Goal: Task Accomplishment & Management: Complete application form

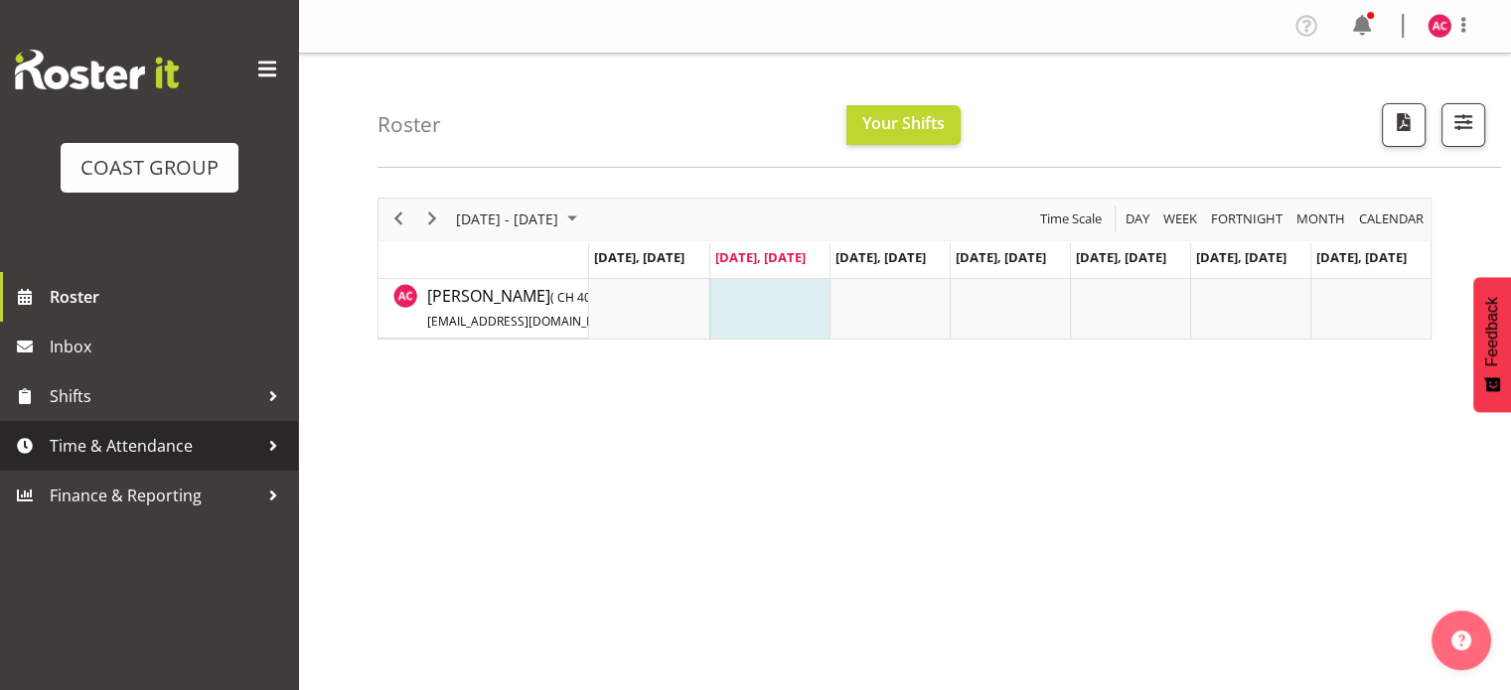
click at [172, 450] on span "Time & Attendance" at bounding box center [154, 446] width 209 height 30
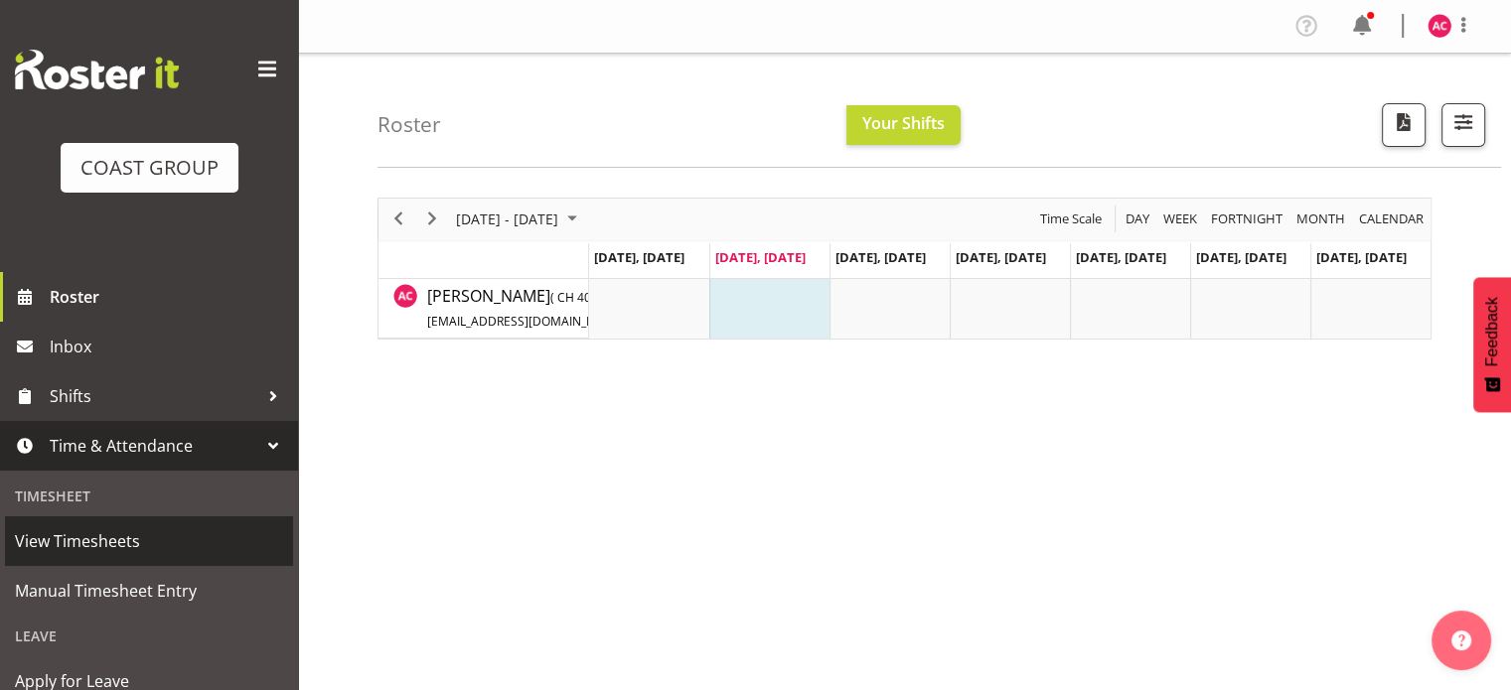
scroll to position [99, 0]
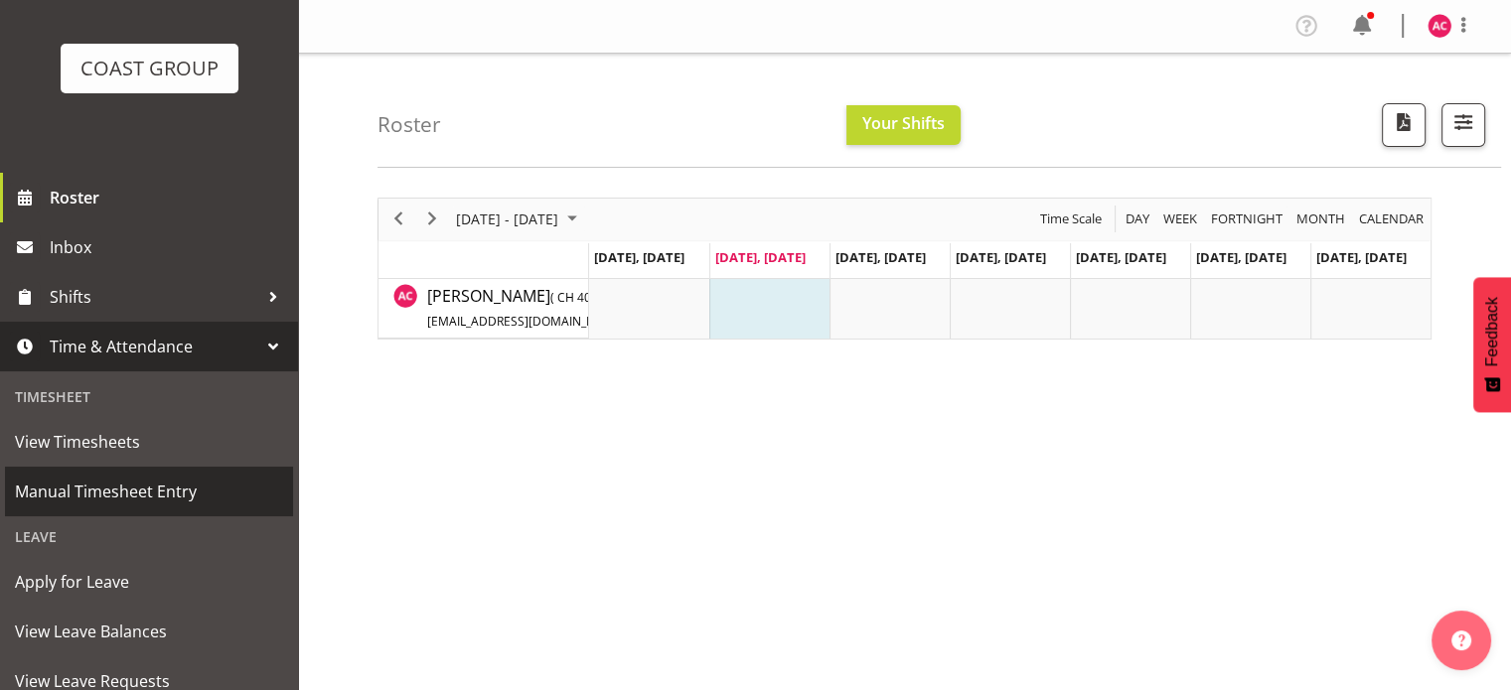
click at [115, 487] on span "Manual Timesheet Entry" at bounding box center [149, 492] width 268 height 30
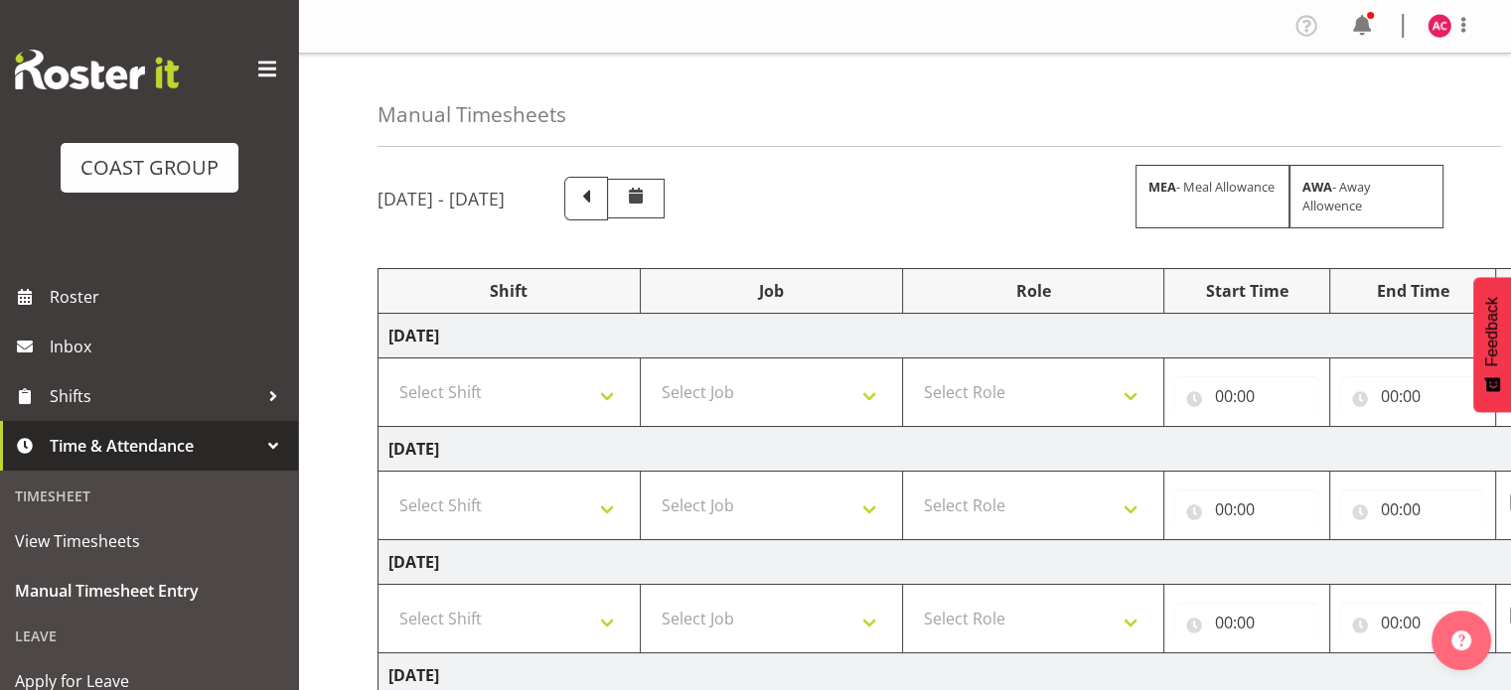
click at [256, 62] on span at bounding box center [267, 70] width 32 height 32
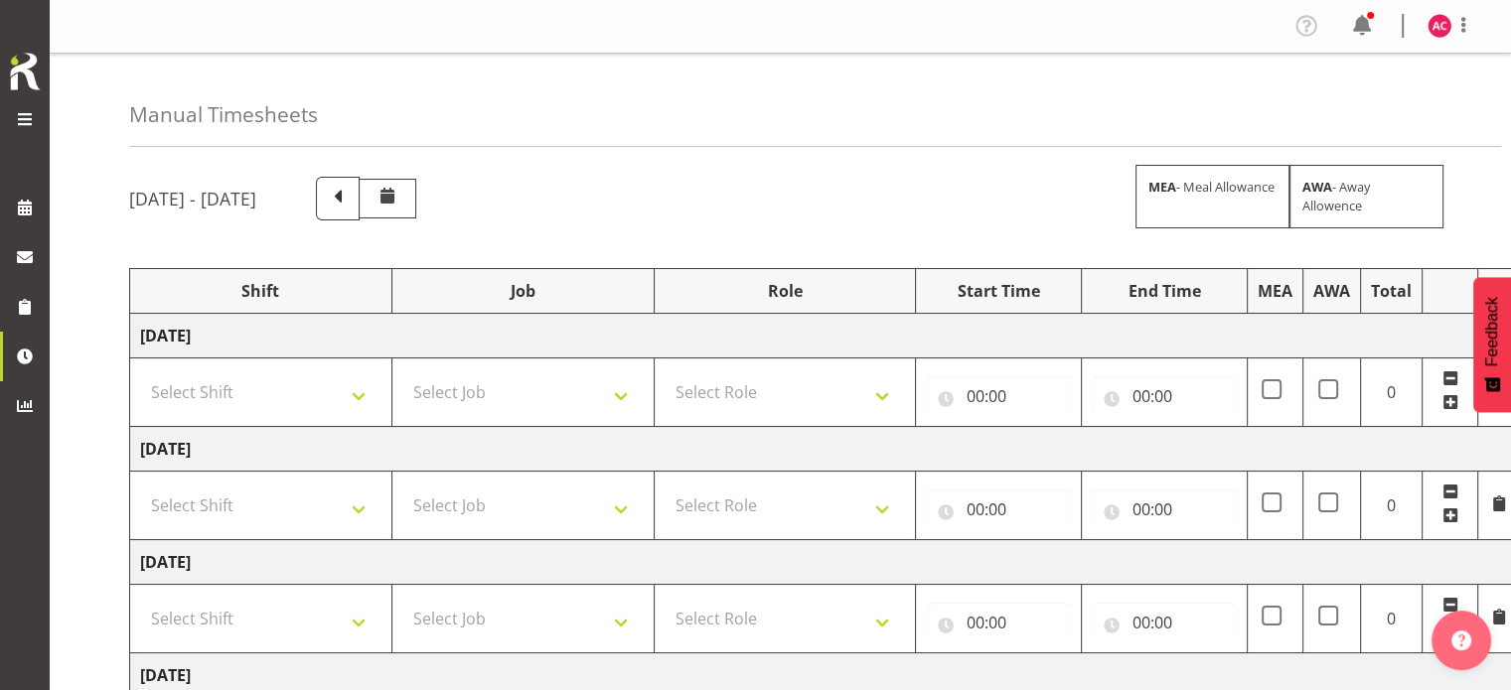
scroll to position [99, 0]
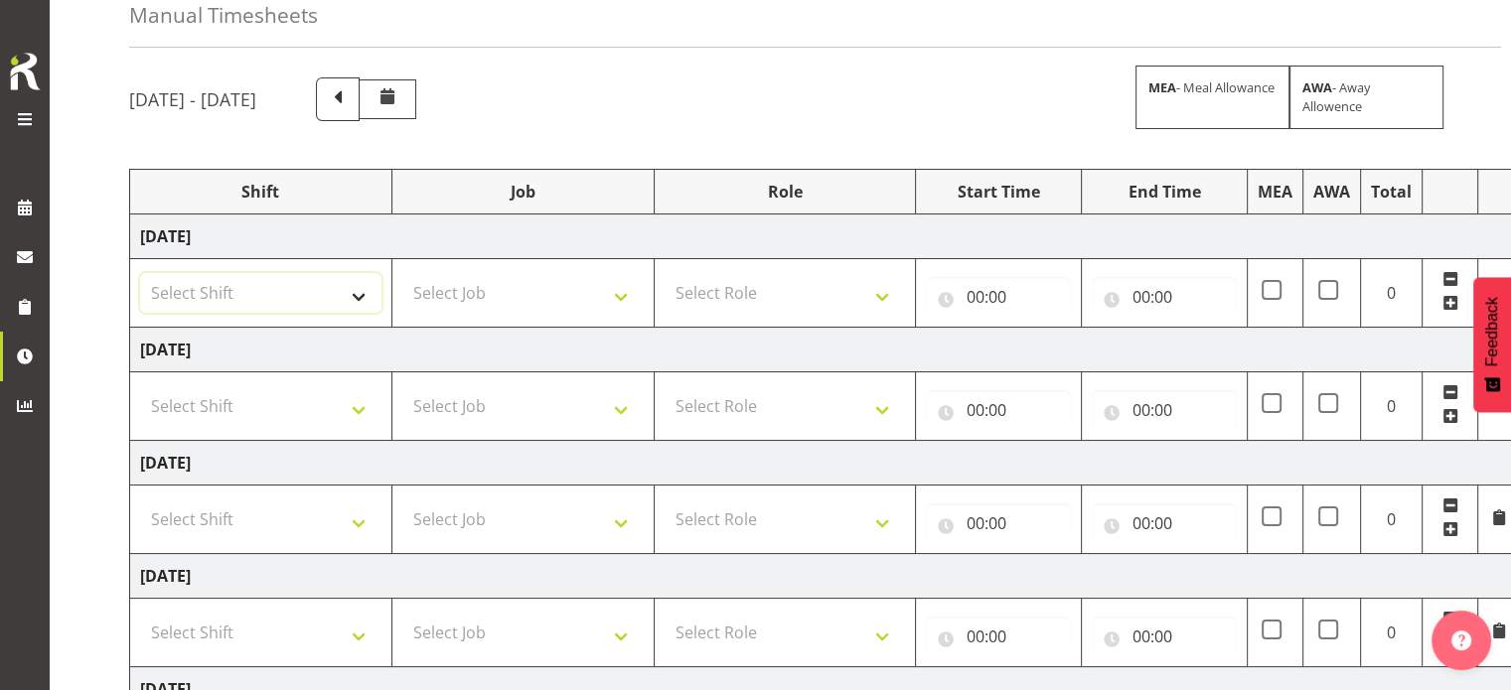
click at [366, 286] on select "Select Shift 1 Carlton Events 1 Carlton accounts ADHB [PERSON_NAME] site Instal…" at bounding box center [260, 293] width 241 height 40
click at [140, 273] on select "Select Shift 1 Carlton Events 1 Carlton accounts ADHB [PERSON_NAME] site Instal…" at bounding box center [260, 293] width 241 height 40
click at [292, 302] on select "1 Carlton Events 1 Carlton accounts ADHB [PERSON_NAME] site Install ADHB [GEOGR…" at bounding box center [260, 293] width 241 height 40
select select "47171"
click at [140, 273] on select "1 Carlton Events 1 Carlton accounts ADHB [PERSON_NAME] site Install ADHB [GEOGR…" at bounding box center [260, 293] width 241 height 40
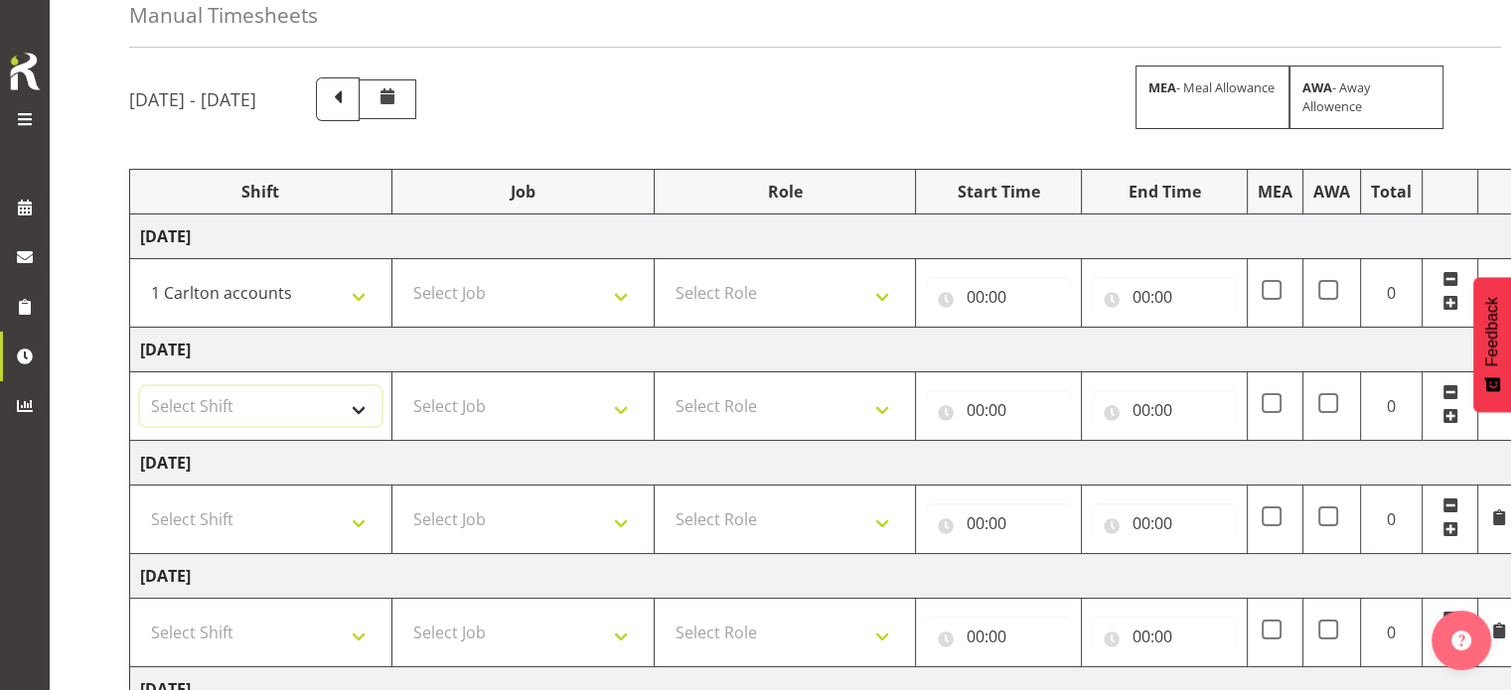
click at [308, 415] on select "Select Shift 1 Carlton Events 1 Carlton accounts ADHB [PERSON_NAME] site Instal…" at bounding box center [260, 406] width 241 height 40
select select "47171"
click at [140, 386] on select "Select Shift 1 Carlton Events 1 Carlton accounts ADHB [PERSON_NAME] site Instal…" at bounding box center [260, 406] width 241 height 40
click at [298, 515] on select "Select Shift 1 Carlton Events 1 Carlton accounts ADHB [PERSON_NAME] site Instal…" at bounding box center [260, 520] width 241 height 40
select select "47171"
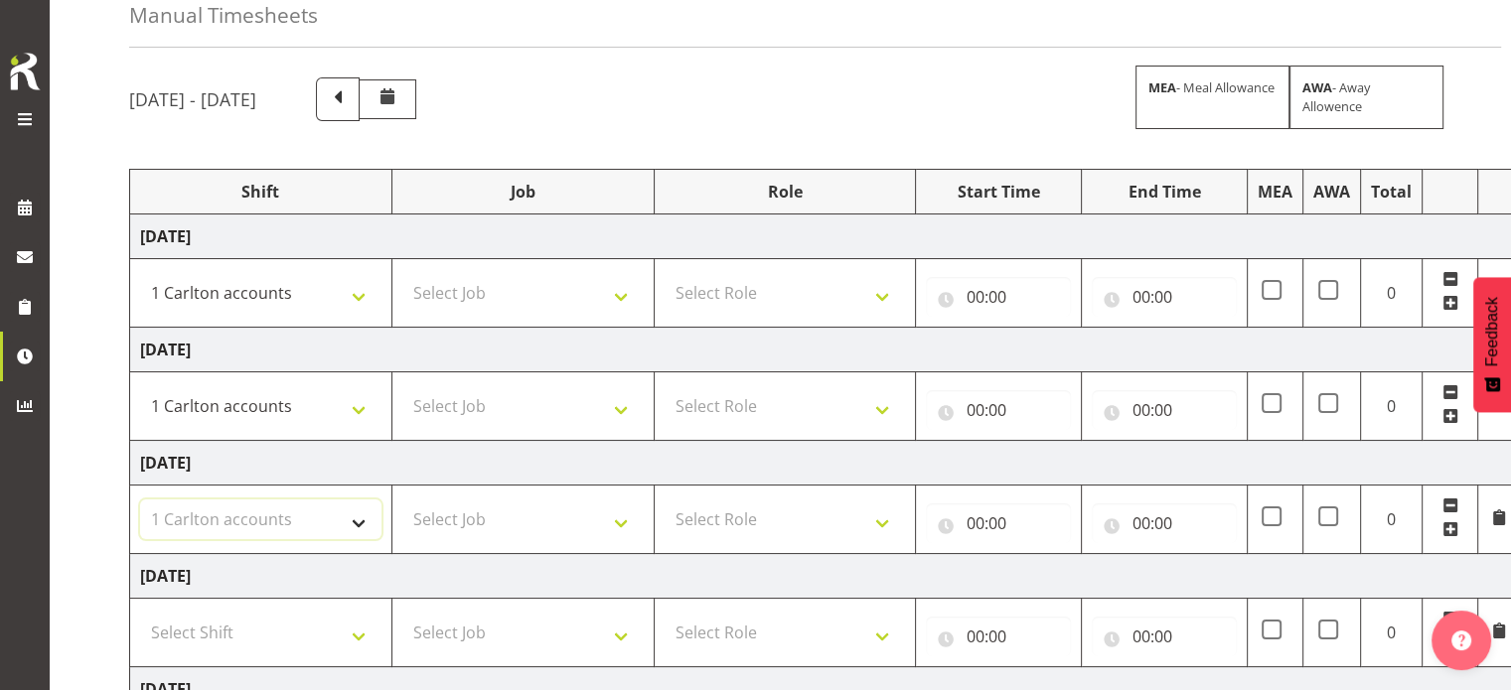
click at [140, 500] on select "Select Shift 1 Carlton Events 1 Carlton accounts ADHB [PERSON_NAME] site Instal…" at bounding box center [260, 520] width 241 height 40
click at [560, 293] on select "Select Job 1 Carlton Events 1 [PERSON_NAME][GEOGRAPHIC_DATA] 1 [PERSON_NAME][GE…" at bounding box center [522, 293] width 241 height 40
select select "7030"
click at [402, 273] on select "Select Job 1 Carlton Events 1 [PERSON_NAME][GEOGRAPHIC_DATA] 1 [PERSON_NAME][GE…" at bounding box center [522, 293] width 241 height 40
click at [568, 403] on select "Select Job 1 Carlton Events 1 [PERSON_NAME][GEOGRAPHIC_DATA] 1 [PERSON_NAME][GE…" at bounding box center [522, 406] width 241 height 40
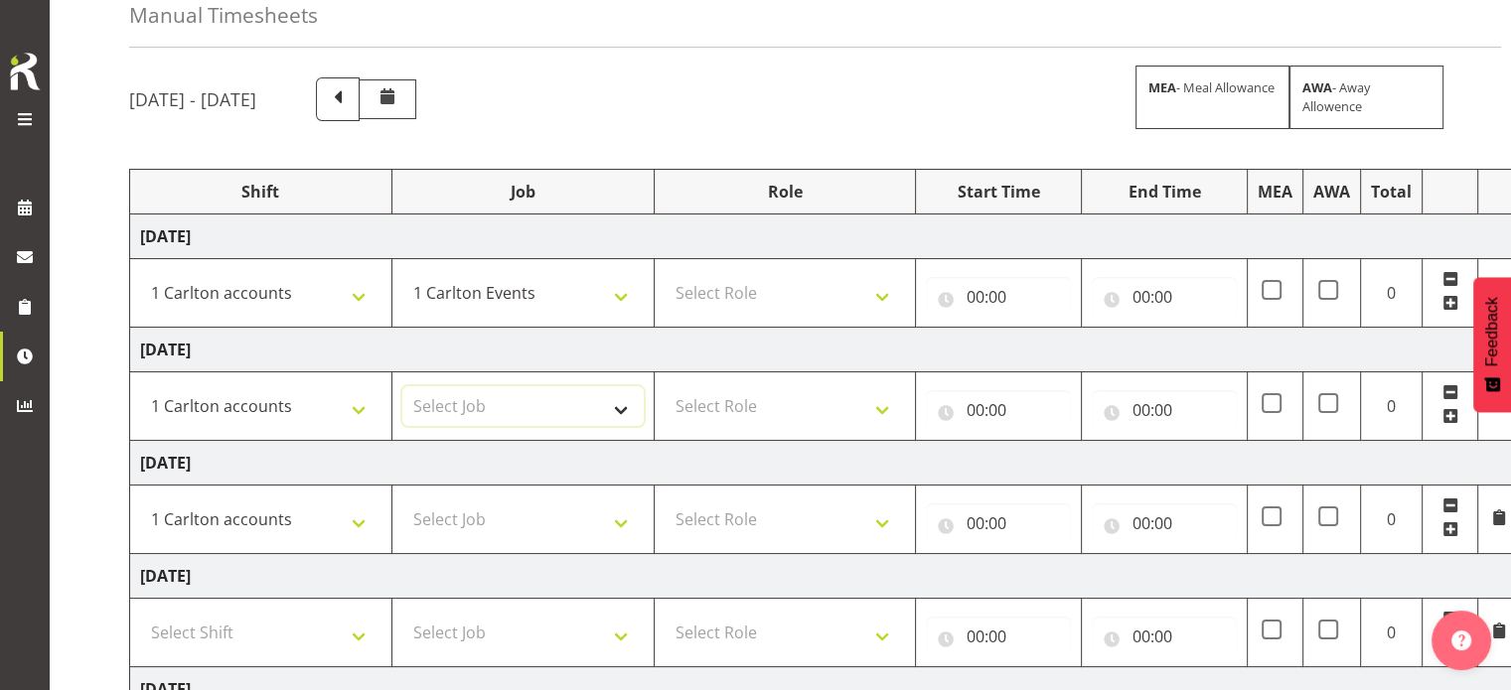
select select "7030"
click at [402, 386] on select "Select Job 1 Carlton Events 1 [PERSON_NAME][GEOGRAPHIC_DATA] 1 [PERSON_NAME][GE…" at bounding box center [522, 406] width 241 height 40
click at [548, 518] on select "Select Job 1 Carlton Events 1 [PERSON_NAME][GEOGRAPHIC_DATA] 1 [PERSON_NAME][GE…" at bounding box center [522, 520] width 241 height 40
select select "7030"
click at [402, 500] on select "Select Job 1 Carlton Events 1 [PERSON_NAME][GEOGRAPHIC_DATA] 1 [PERSON_NAME][GE…" at bounding box center [522, 520] width 241 height 40
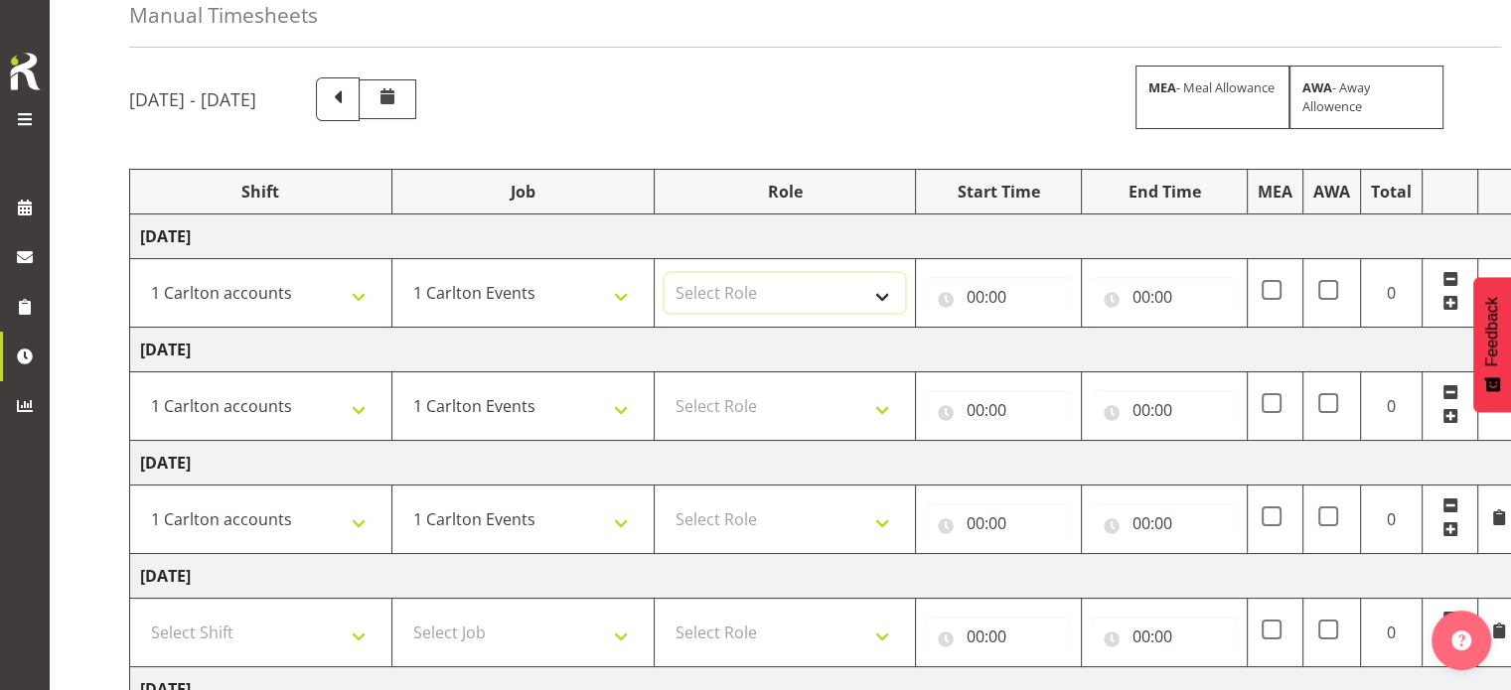
click at [850, 278] on select "Select Role ACCOUNTS" at bounding box center [784, 293] width 241 height 40
select select "204"
click at [664, 273] on select "Select Role ACCOUNTS" at bounding box center [784, 293] width 241 height 40
click at [774, 391] on select "Select Role ACCOUNTS" at bounding box center [784, 406] width 241 height 40
select select "204"
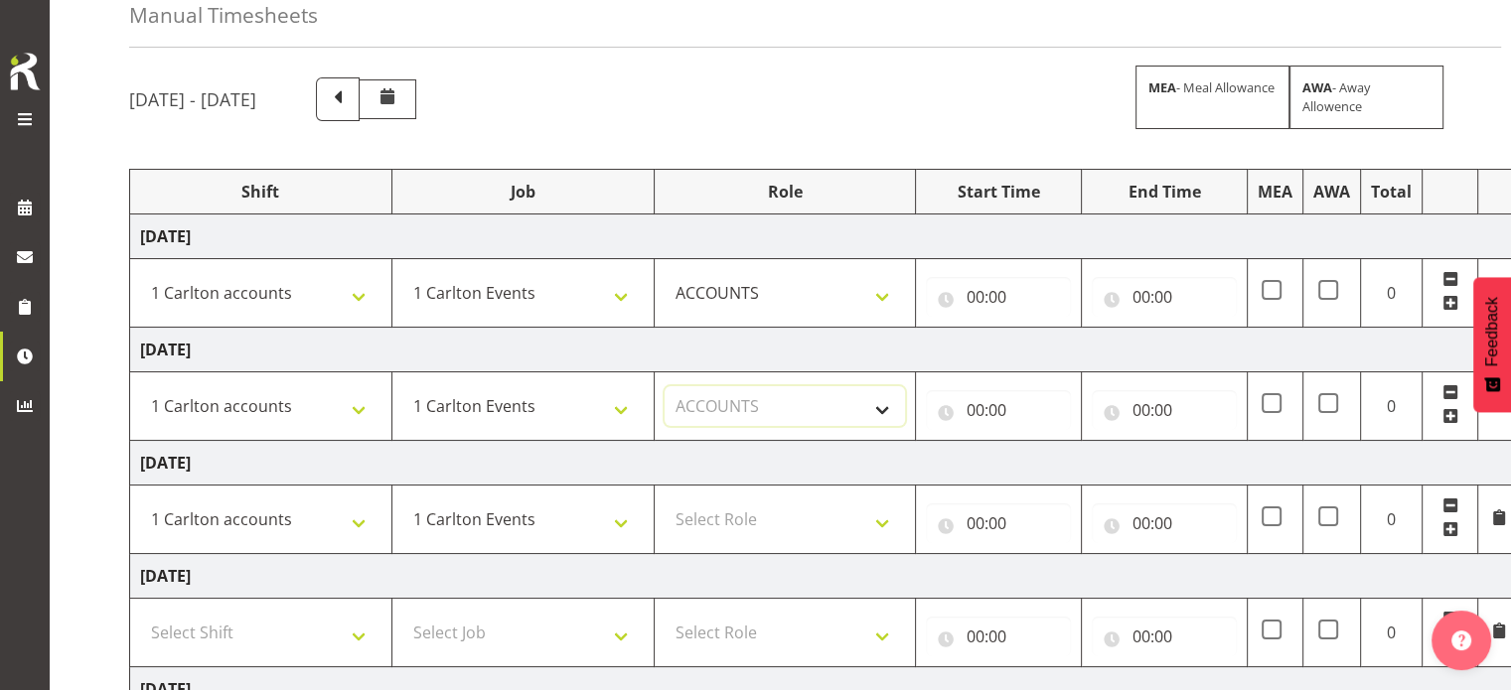
click at [664, 386] on select "Select Role ACCOUNTS" at bounding box center [784, 406] width 241 height 40
click at [781, 519] on select "Select Role ACCOUNTS" at bounding box center [784, 520] width 241 height 40
select select "204"
click at [664, 500] on select "Select Role ACCOUNTS" at bounding box center [784, 520] width 241 height 40
click at [987, 301] on input "00:00" at bounding box center [998, 297] width 145 height 40
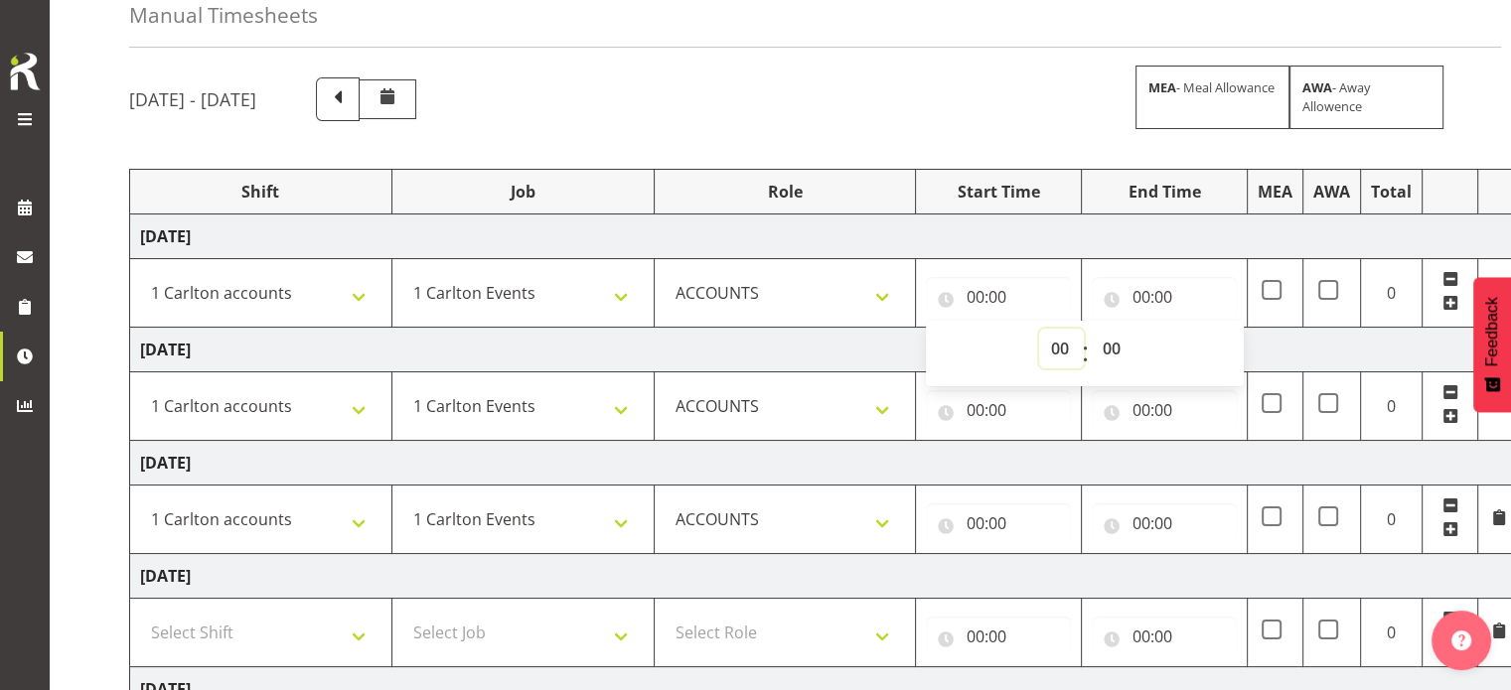
click at [1045, 356] on select "00 01 02 03 04 05 06 07 08 09 10 11 12 13 14 15 16 17 18 19 20 21 22 23" at bounding box center [1061, 349] width 45 height 40
select select "7"
type input "07:00"
drag, startPoint x: 1142, startPoint y: 295, endPoint x: 1155, endPoint y: 309, distance: 19.0
click at [1143, 296] on input "00:00" at bounding box center [1163, 297] width 145 height 40
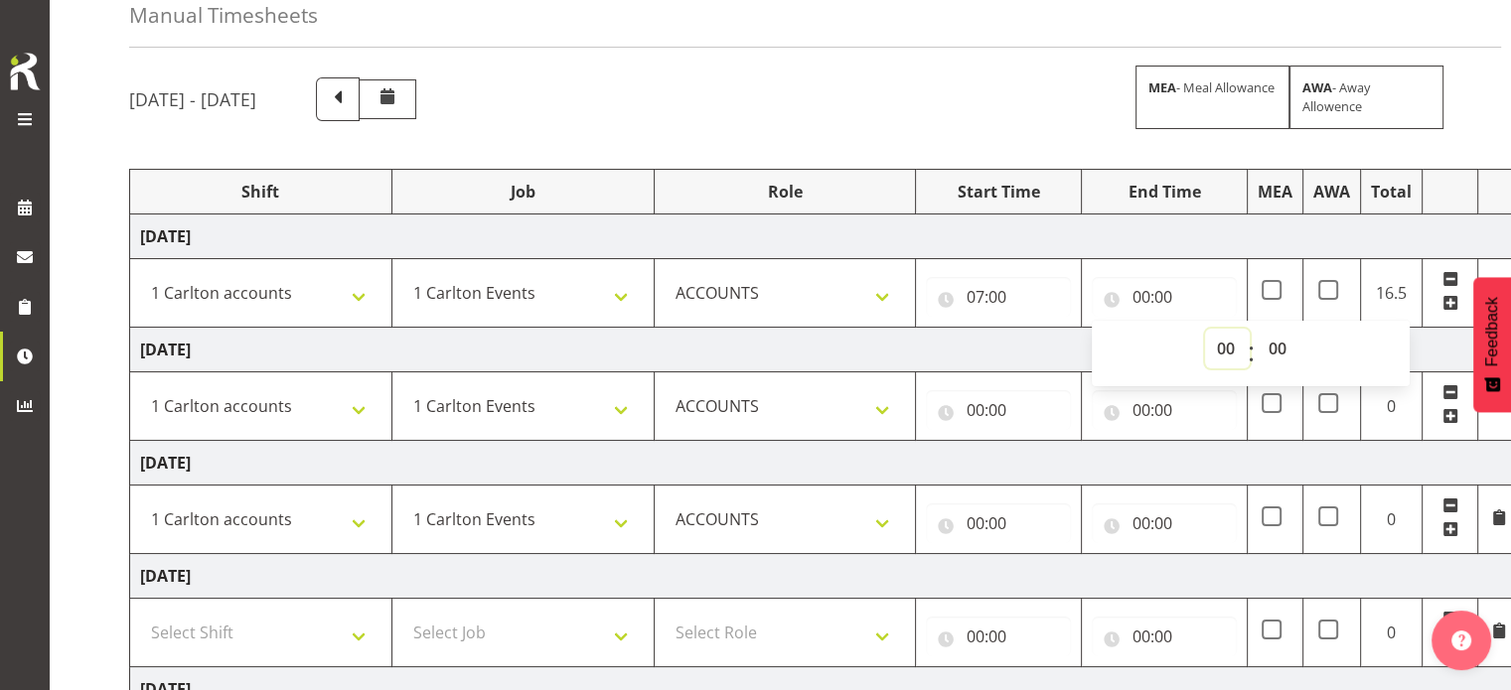
click at [1214, 357] on select "00 01 02 03 04 05 06 07 08 09 10 11 12 13 14 15 16 17 18 19 20 21 22 23" at bounding box center [1227, 349] width 45 height 40
select select "15"
click at [1205, 329] on select "00 01 02 03 04 05 06 07 08 09 10 11 12 13 14 15 16 17 18 19 20 21 22 23" at bounding box center [1227, 349] width 45 height 40
type input "15:00"
select select "30"
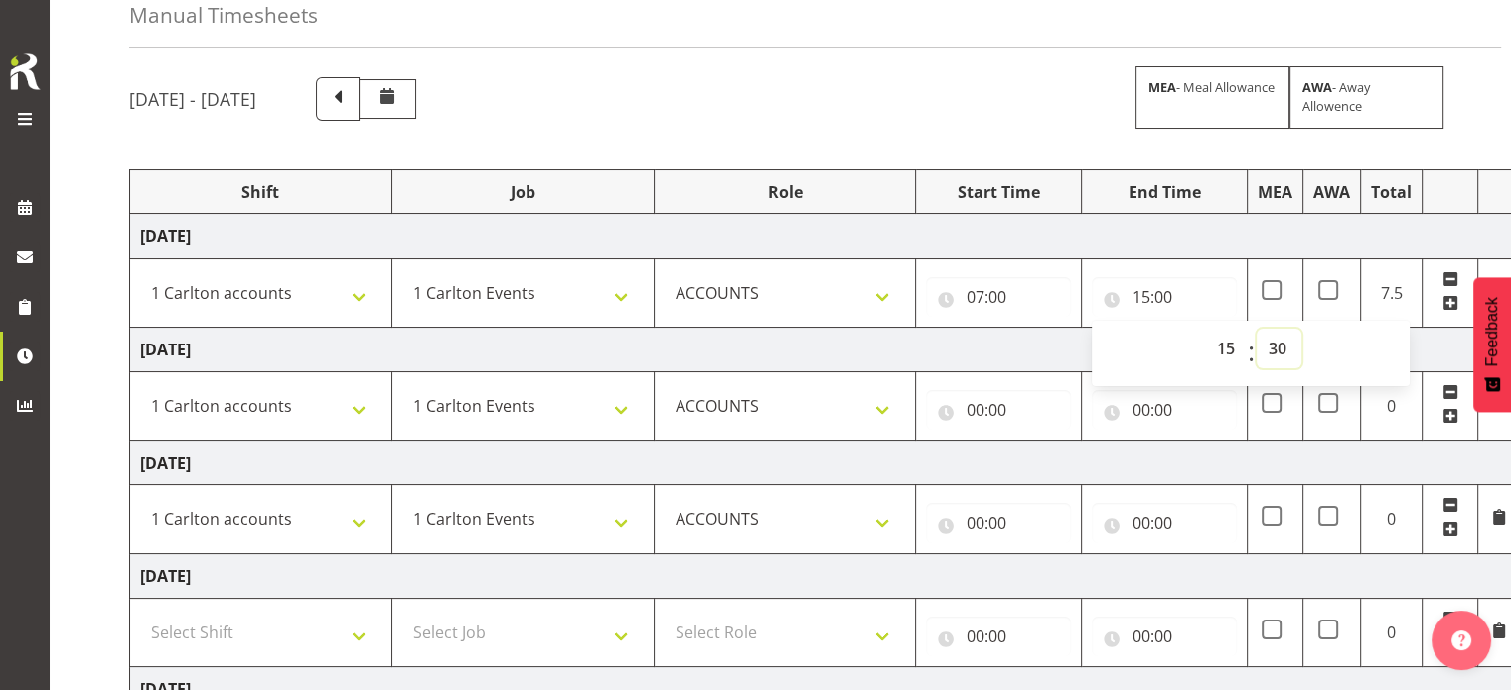
type input "15:30"
click at [990, 413] on input "00:00" at bounding box center [998, 410] width 145 height 40
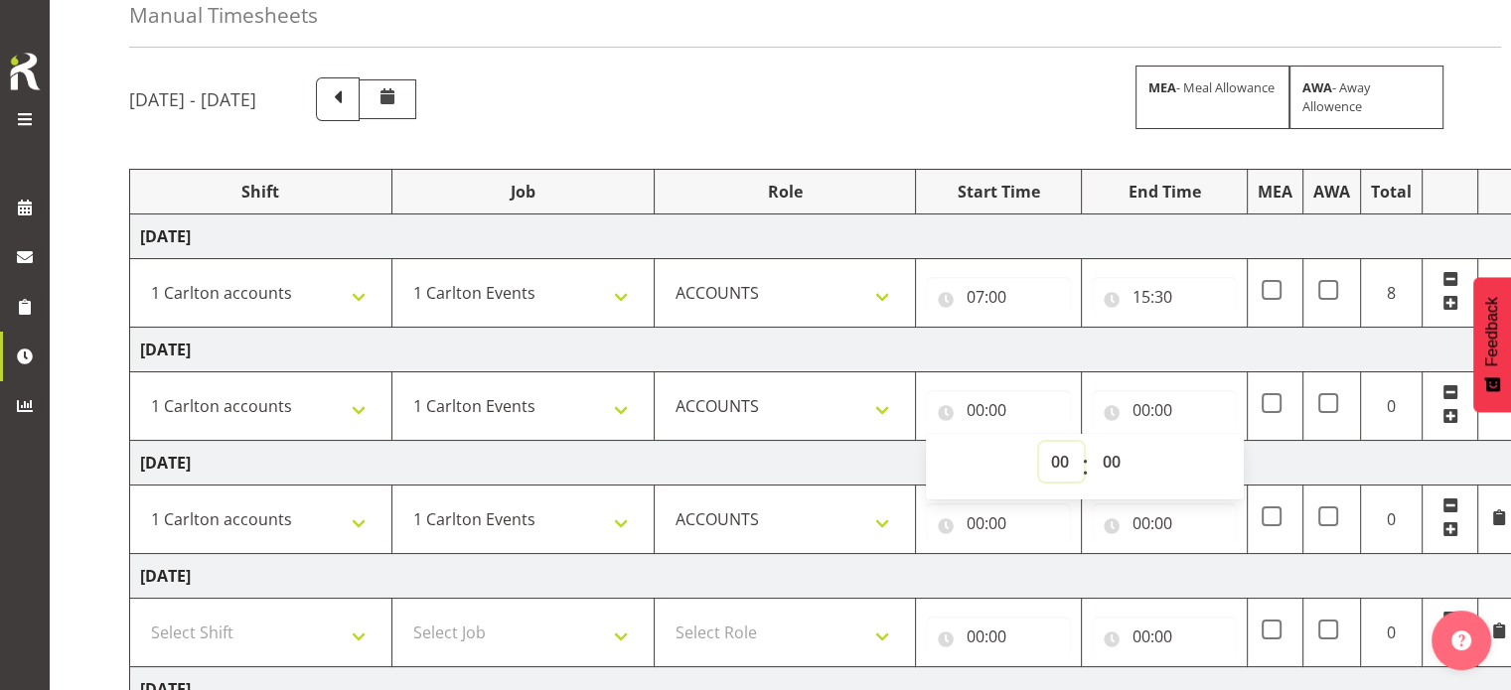
click at [1057, 463] on select "00 01 02 03 04 05 06 07 08 09 10 11 12 13 14 15 16 17 18 19 20 21 22 23" at bounding box center [1061, 462] width 45 height 40
select select "7"
click at [1039, 442] on select "00 01 02 03 04 05 06 07 08 09 10 11 12 13 14 15 16 17 18 19 20 21 22 23" at bounding box center [1061, 462] width 45 height 40
type input "07:00"
click at [1146, 414] on input "00:00" at bounding box center [1163, 410] width 145 height 40
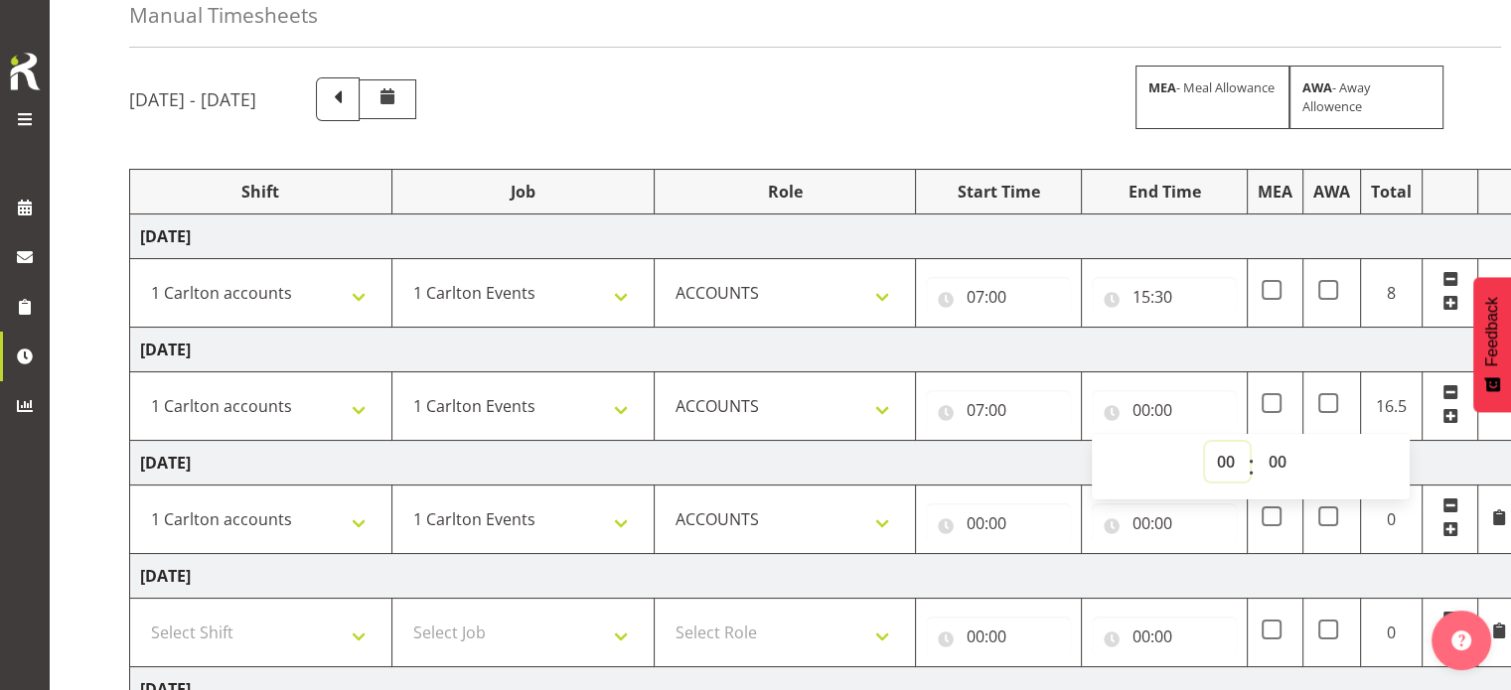
click at [1217, 465] on select "00 01 02 03 04 05 06 07 08 09 10 11 12 13 14 15 16 17 18 19 20 21 22 23" at bounding box center [1227, 462] width 45 height 40
select select "15"
click at [1205, 442] on select "00 01 02 03 04 05 06 07 08 09 10 11 12 13 14 15 16 17 18 19 20 21 22 23" at bounding box center [1227, 462] width 45 height 40
type input "15:00"
select select "30"
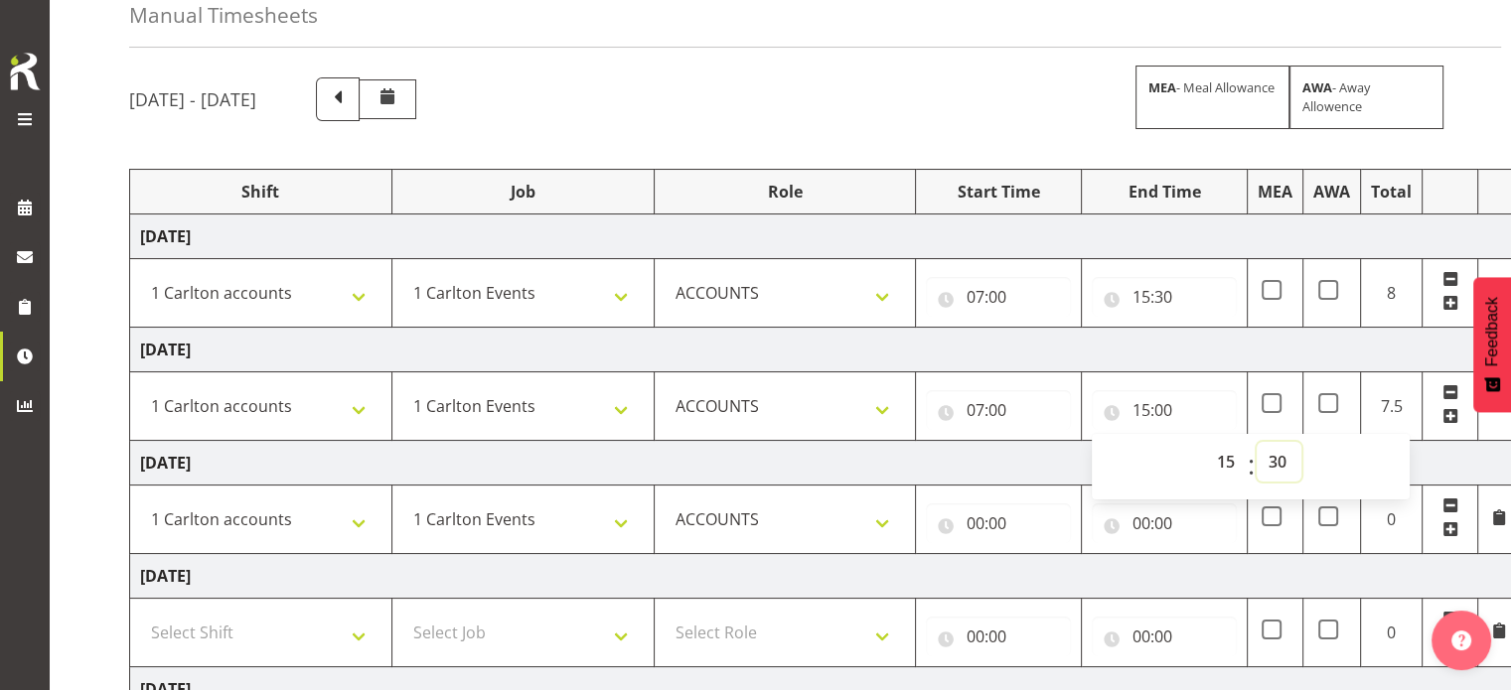
type input "15:30"
click at [974, 527] on input "00:00" at bounding box center [998, 524] width 145 height 40
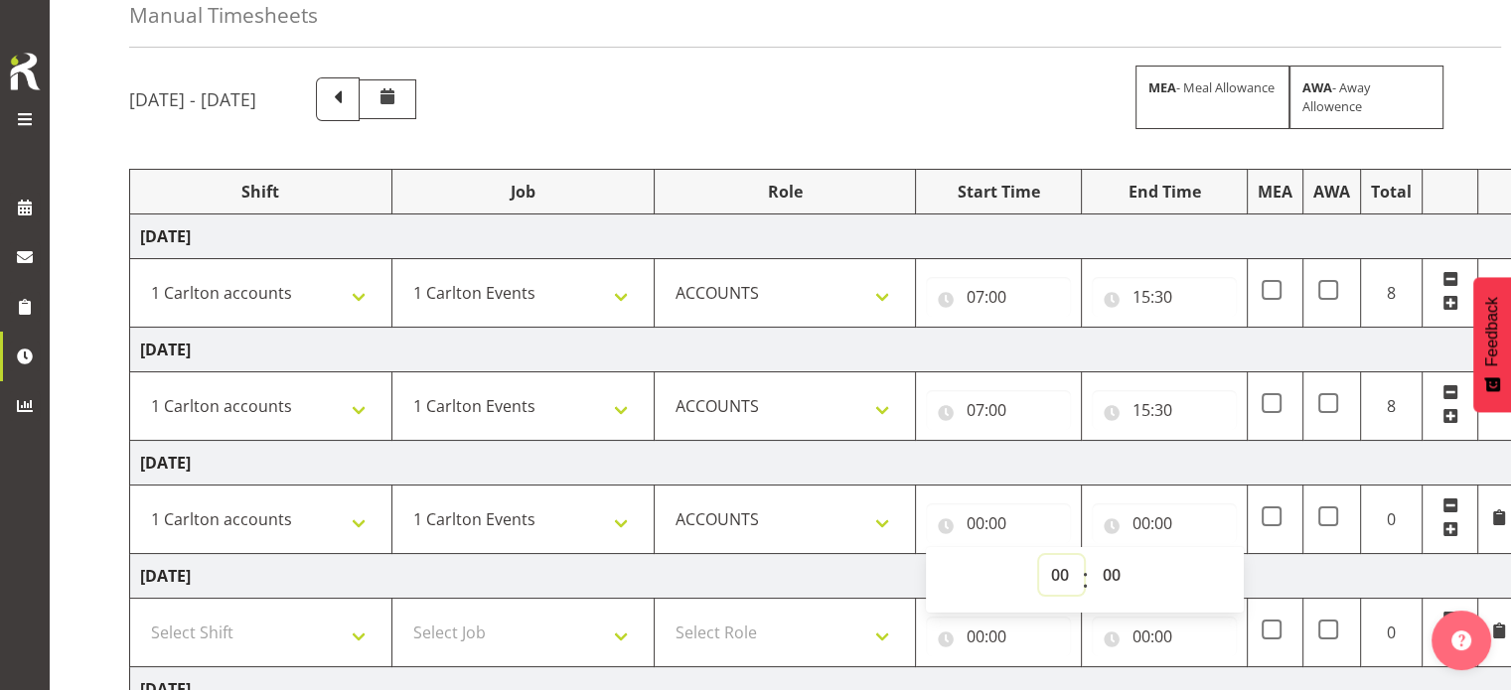
click at [1054, 575] on select "00 01 02 03 04 05 06 07 08 09 10 11 12 13 14 15 16 17 18 19 20 21 22 23" at bounding box center [1061, 575] width 45 height 40
select select "7"
click at [1039, 555] on select "00 01 02 03 04 05 06 07 08 09 10 11 12 13 14 15 16 17 18 19 20 21 22 23" at bounding box center [1061, 575] width 45 height 40
type input "07:00"
click at [1155, 528] on input "00:00" at bounding box center [1163, 524] width 145 height 40
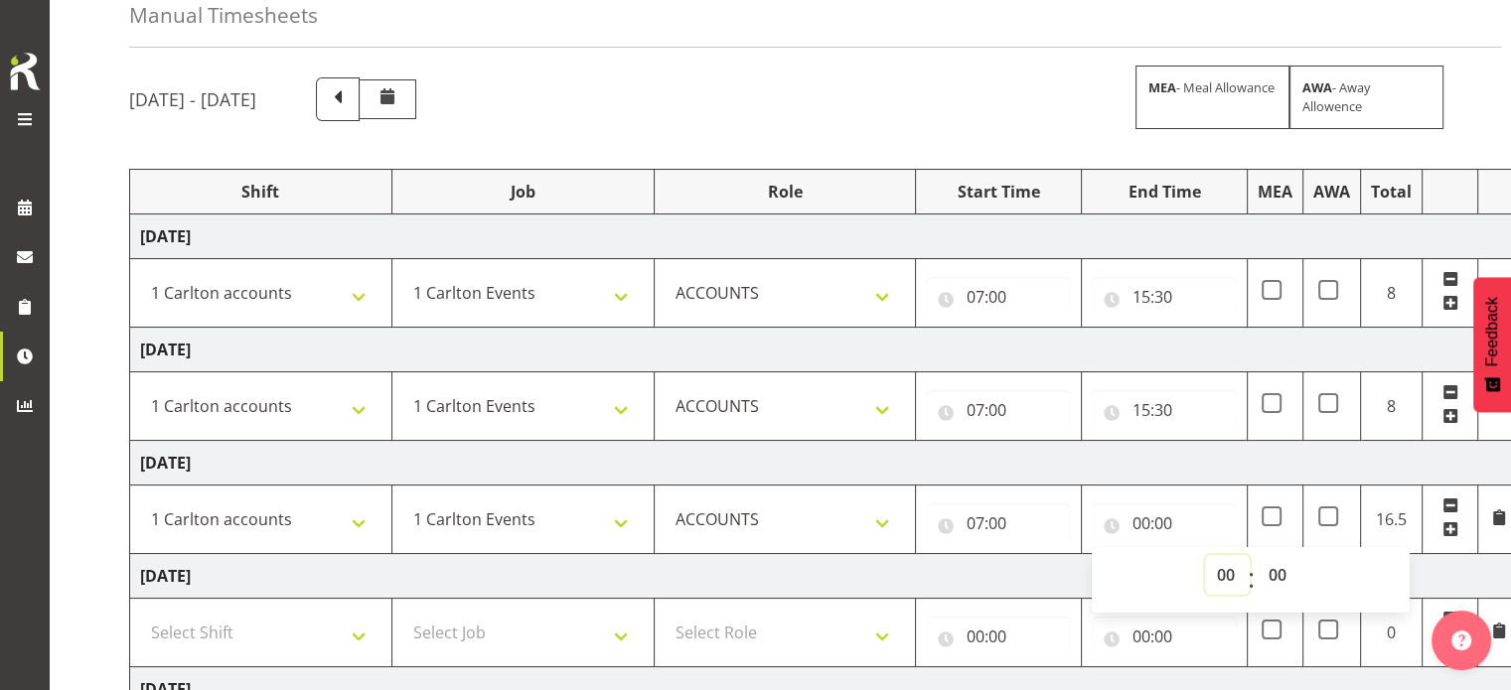
click at [1224, 577] on select "00 01 02 03 04 05 06 07 08 09 10 11 12 13 14 15 16 17 18 19 20 21 22 23" at bounding box center [1227, 575] width 45 height 40
select select "15"
click at [1205, 555] on select "00 01 02 03 04 05 06 07 08 09 10 11 12 13 14 15 16 17 18 19 20 21 22 23" at bounding box center [1227, 575] width 45 height 40
type input "15:00"
select select "30"
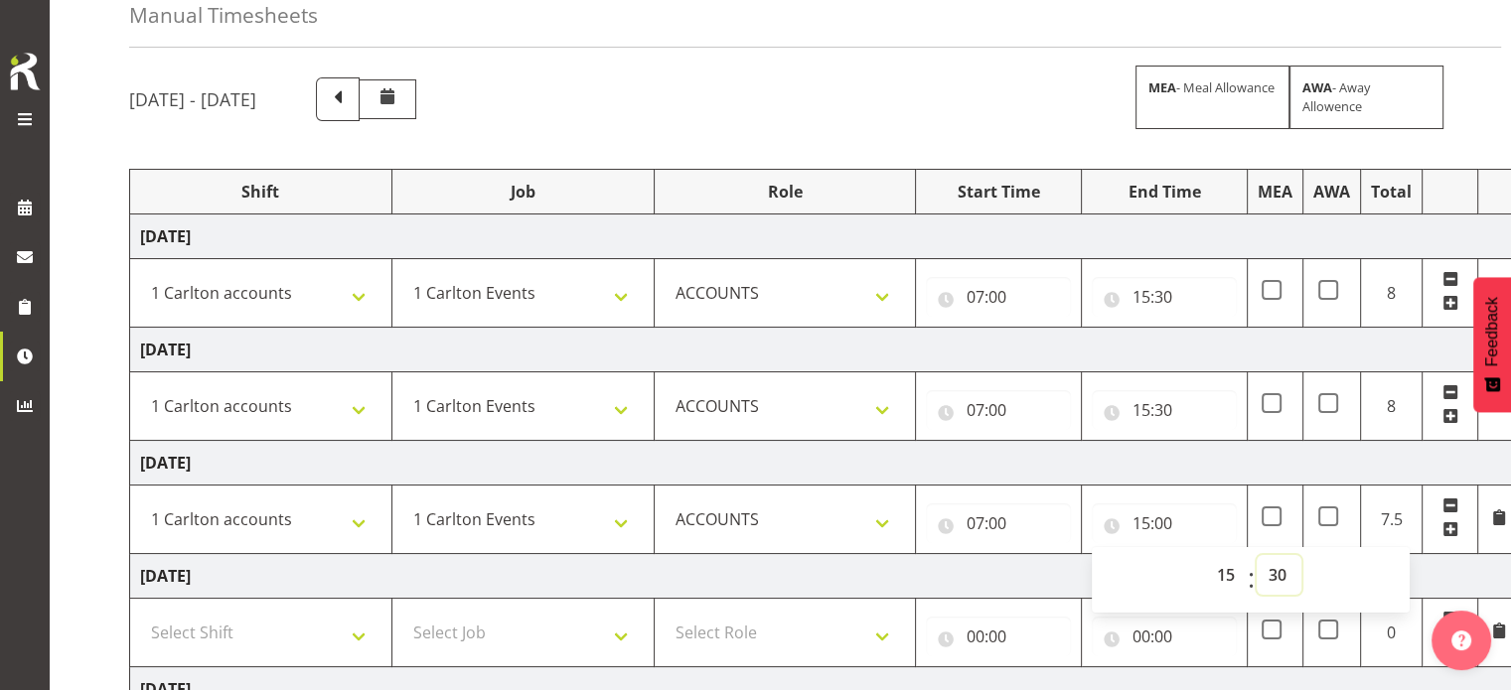
type input "15:30"
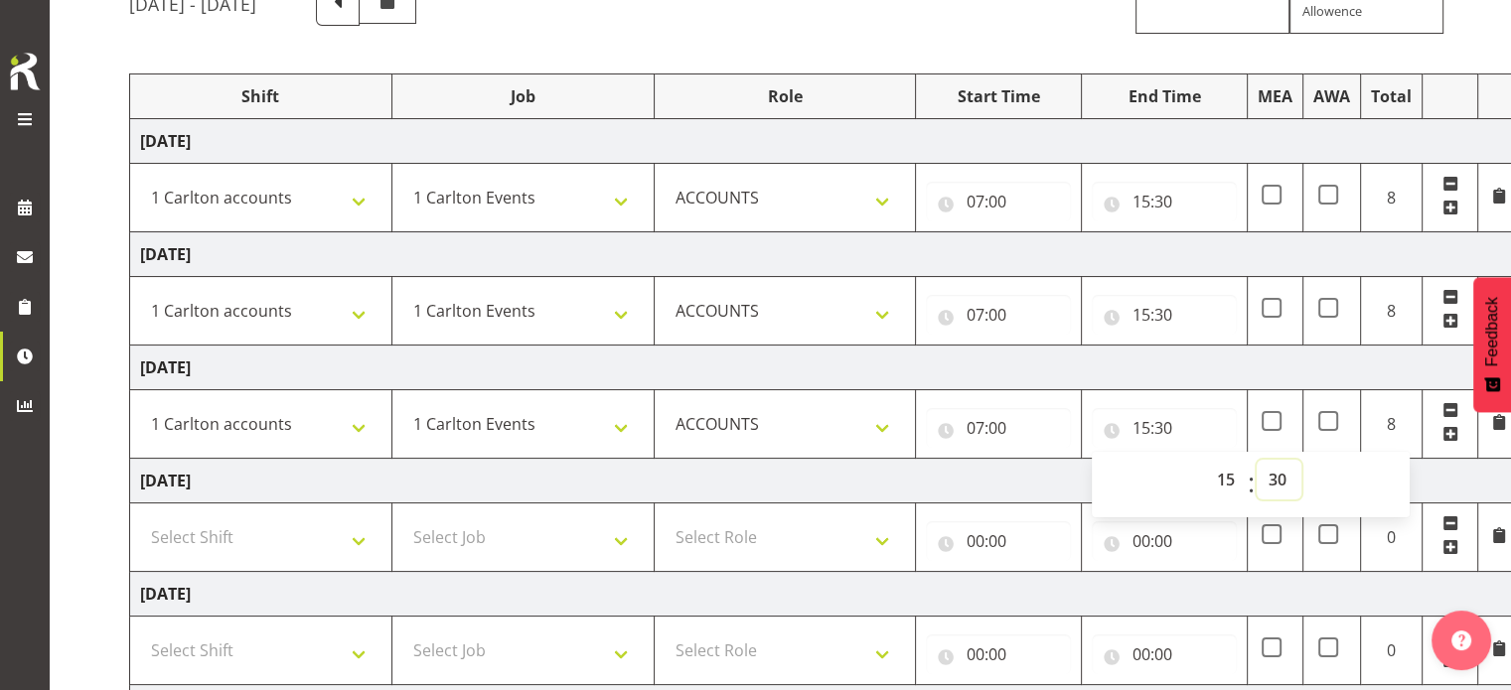
scroll to position [199, 0]
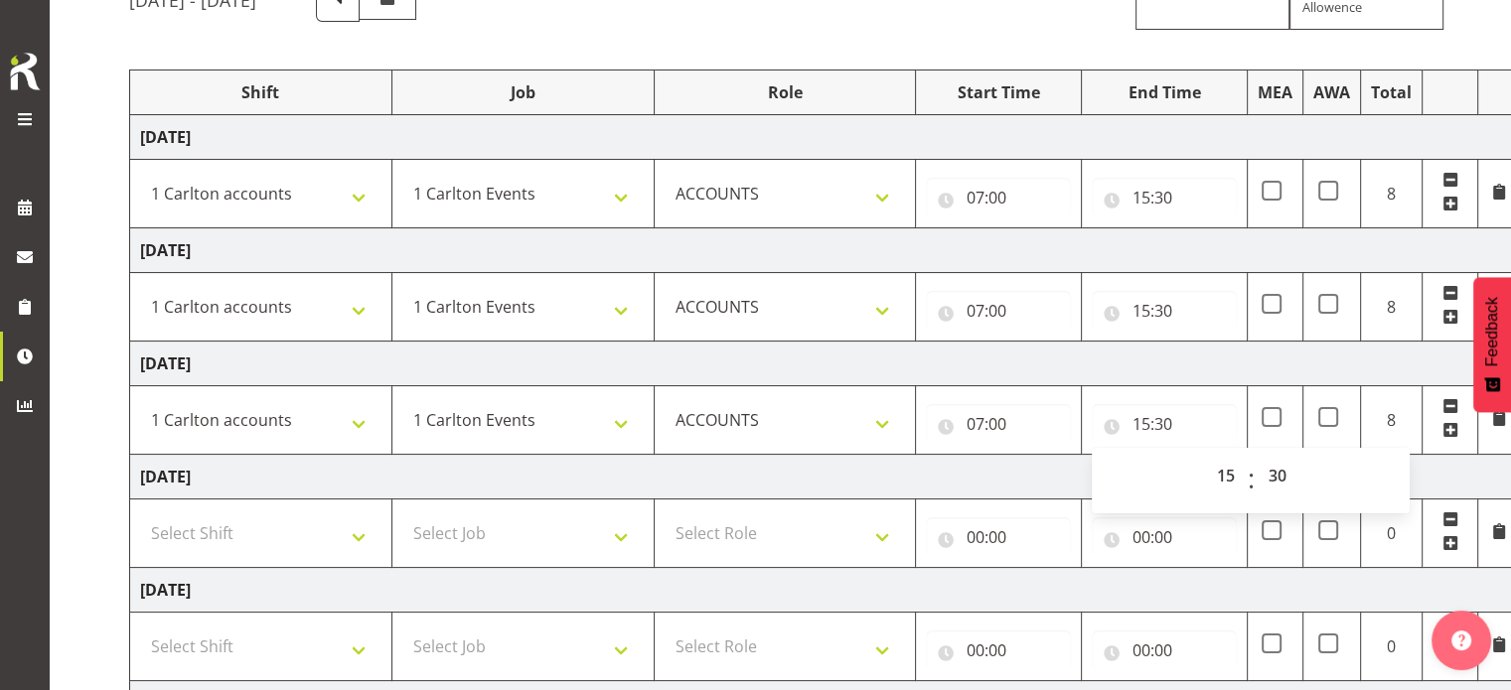
drag, startPoint x: 836, startPoint y: 476, endPoint x: 1005, endPoint y: 506, distance: 171.4
click at [843, 480] on td "[DATE]" at bounding box center [824, 477] width 1389 height 45
click at [1445, 521] on span at bounding box center [1450, 519] width 16 height 16
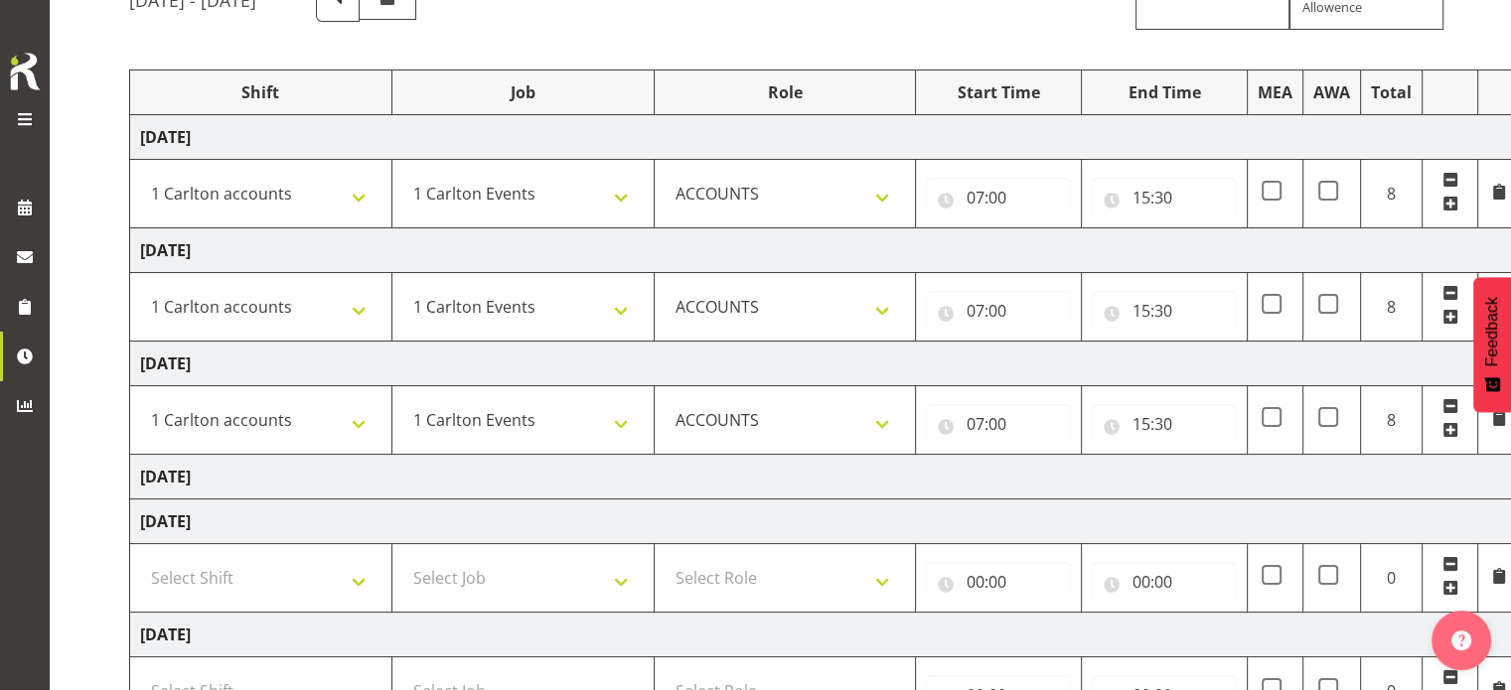
click at [1448, 556] on span at bounding box center [1450, 564] width 16 height 16
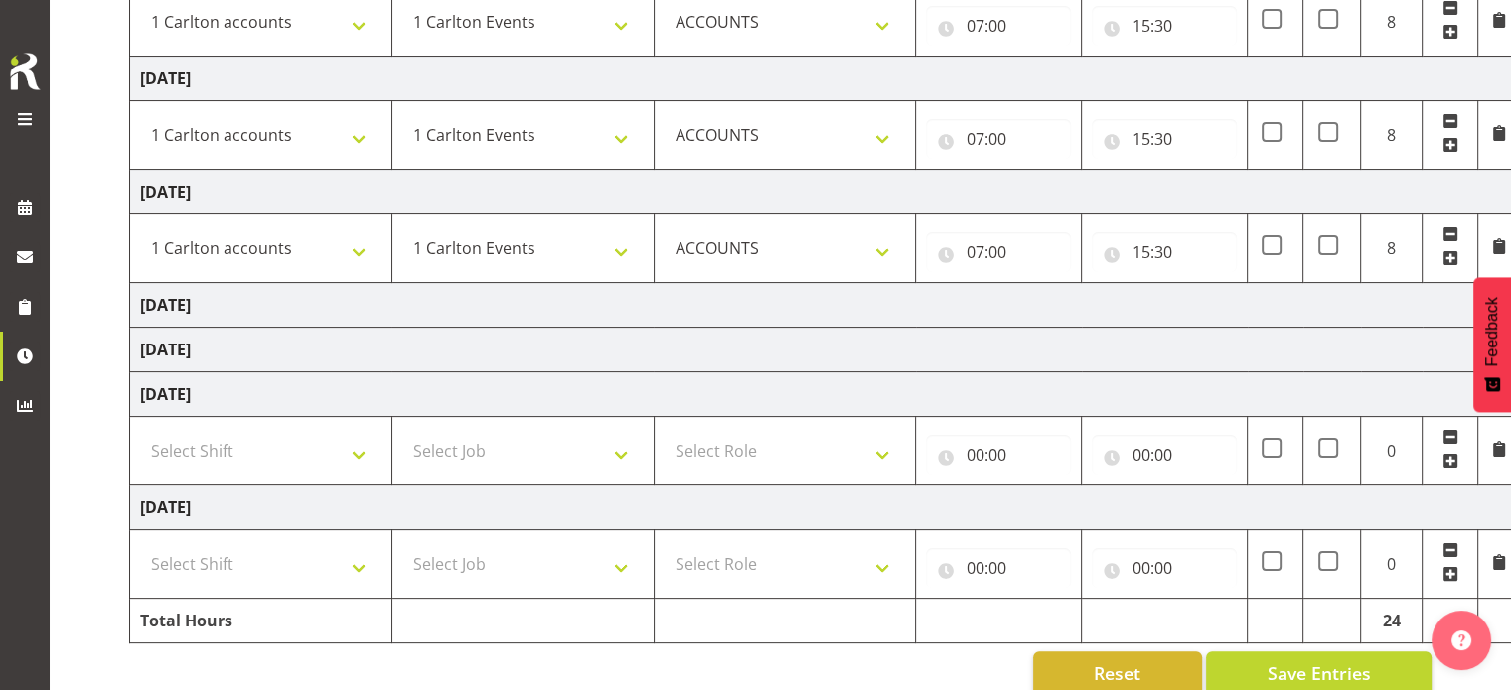
scroll to position [401, 0]
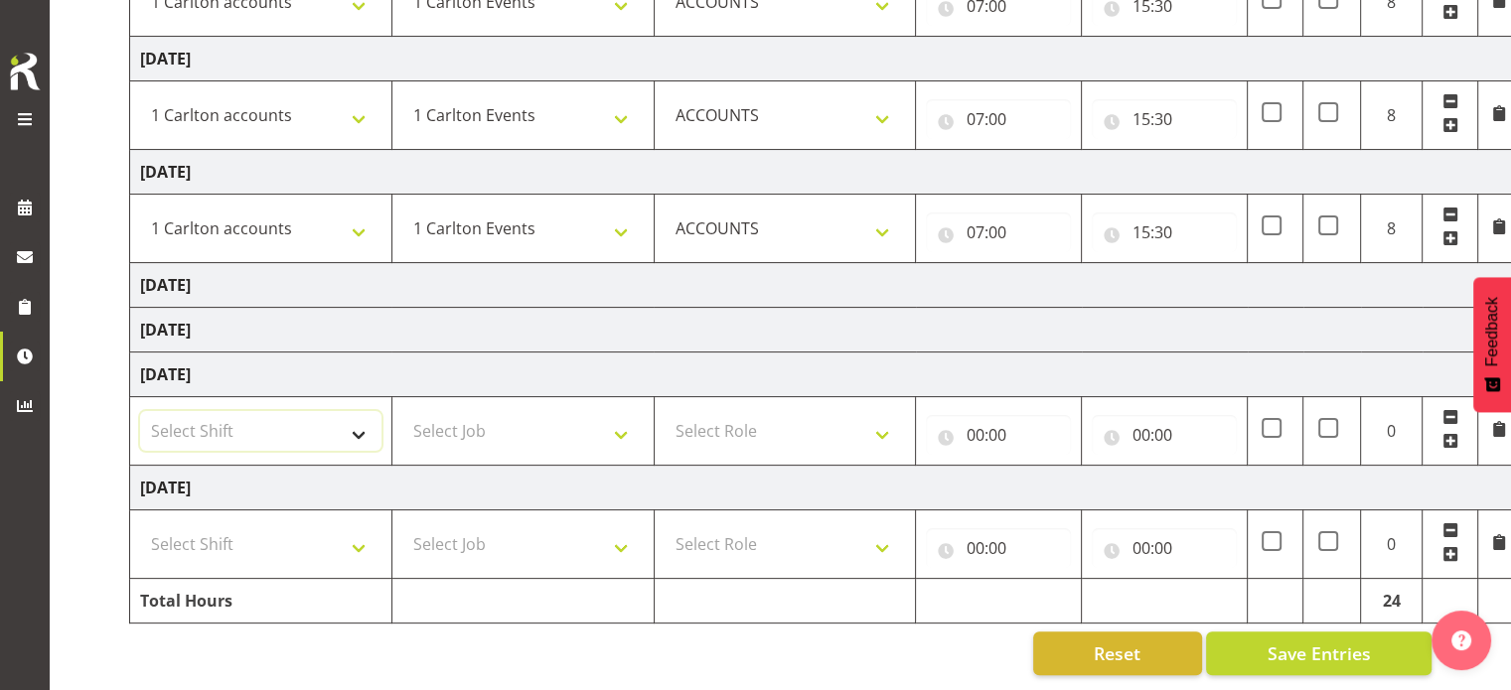
click at [360, 413] on select "Select Shift 1 Carlton Events 1 Carlton accounts ADHB [PERSON_NAME] site Instal…" at bounding box center [260, 431] width 241 height 40
select select "47171"
click at [140, 411] on select "Select Shift 1 Carlton Events 1 Carlton accounts ADHB [PERSON_NAME] site Instal…" at bounding box center [260, 431] width 241 height 40
click at [323, 526] on select "Select Shift 1 Carlton Events 1 Carlton accounts ADHB [PERSON_NAME] site Instal…" at bounding box center [260, 544] width 241 height 40
select select "47171"
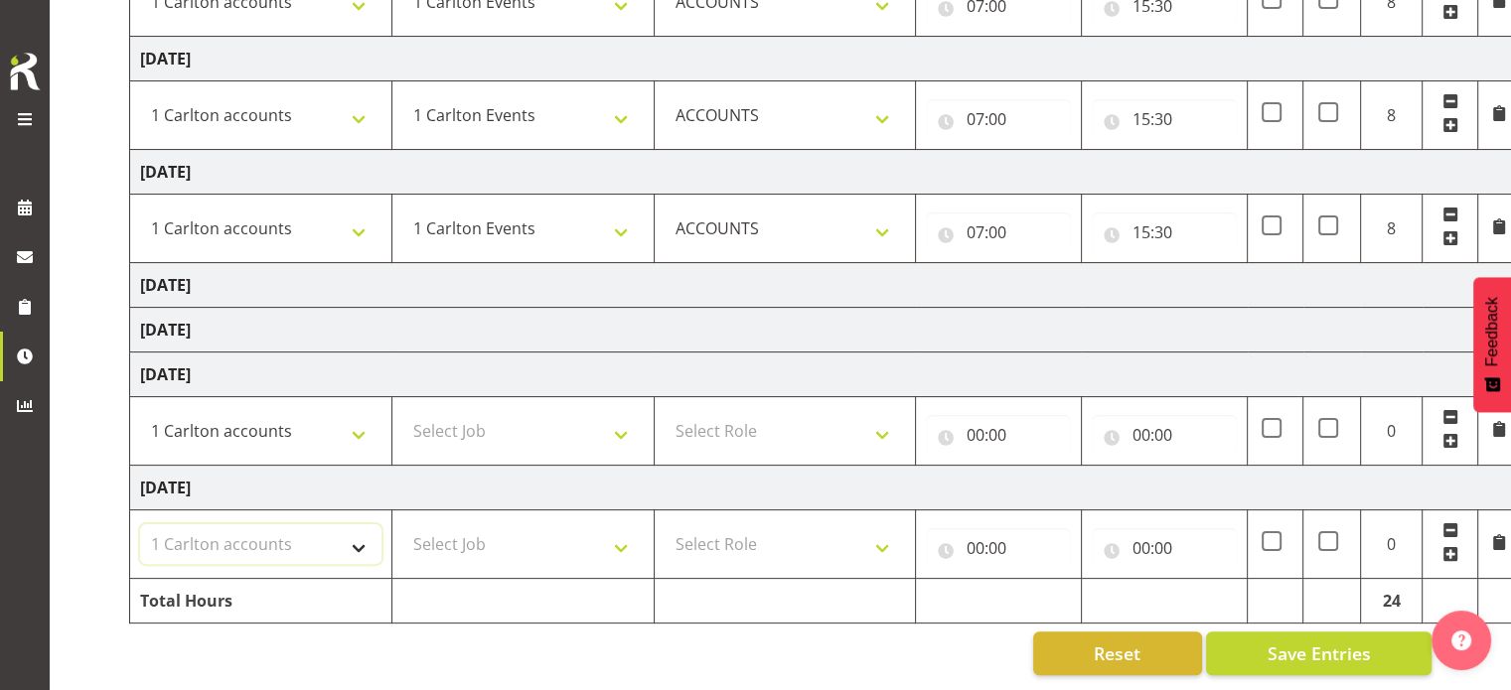
click at [140, 524] on select "Select Shift 1 Carlton Events 1 Carlton accounts ADHB [PERSON_NAME] site Instal…" at bounding box center [260, 544] width 241 height 40
click at [567, 424] on select "Select Job 1 Carlton Events 1 [PERSON_NAME][GEOGRAPHIC_DATA] 1 [PERSON_NAME][GE…" at bounding box center [522, 431] width 241 height 40
select select "7030"
click at [402, 411] on select "Select Job 1 Carlton Events 1 [PERSON_NAME][GEOGRAPHIC_DATA] 1 [PERSON_NAME][GE…" at bounding box center [522, 431] width 241 height 40
click at [604, 549] on select "Select Job 1 Carlton Events 1 [PERSON_NAME][GEOGRAPHIC_DATA] 1 [PERSON_NAME][GE…" at bounding box center [522, 544] width 241 height 40
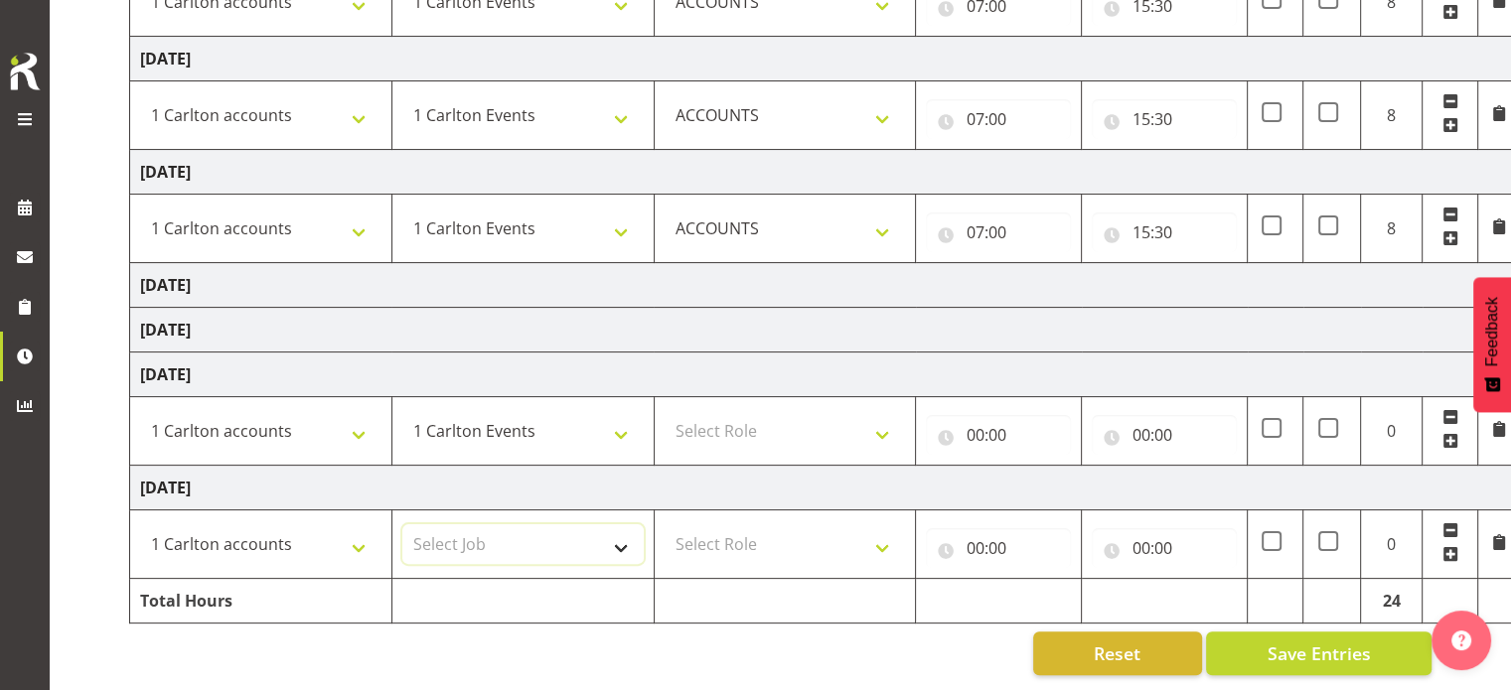
select select "7030"
click at [402, 524] on select "Select Job 1 Carlton Events 1 [PERSON_NAME][GEOGRAPHIC_DATA] 1 [PERSON_NAME][GE…" at bounding box center [522, 544] width 241 height 40
click at [812, 413] on select "Select Role ACCOUNTS" at bounding box center [784, 431] width 241 height 40
select select "204"
click at [664, 411] on select "Select Role ACCOUNTS" at bounding box center [784, 431] width 241 height 40
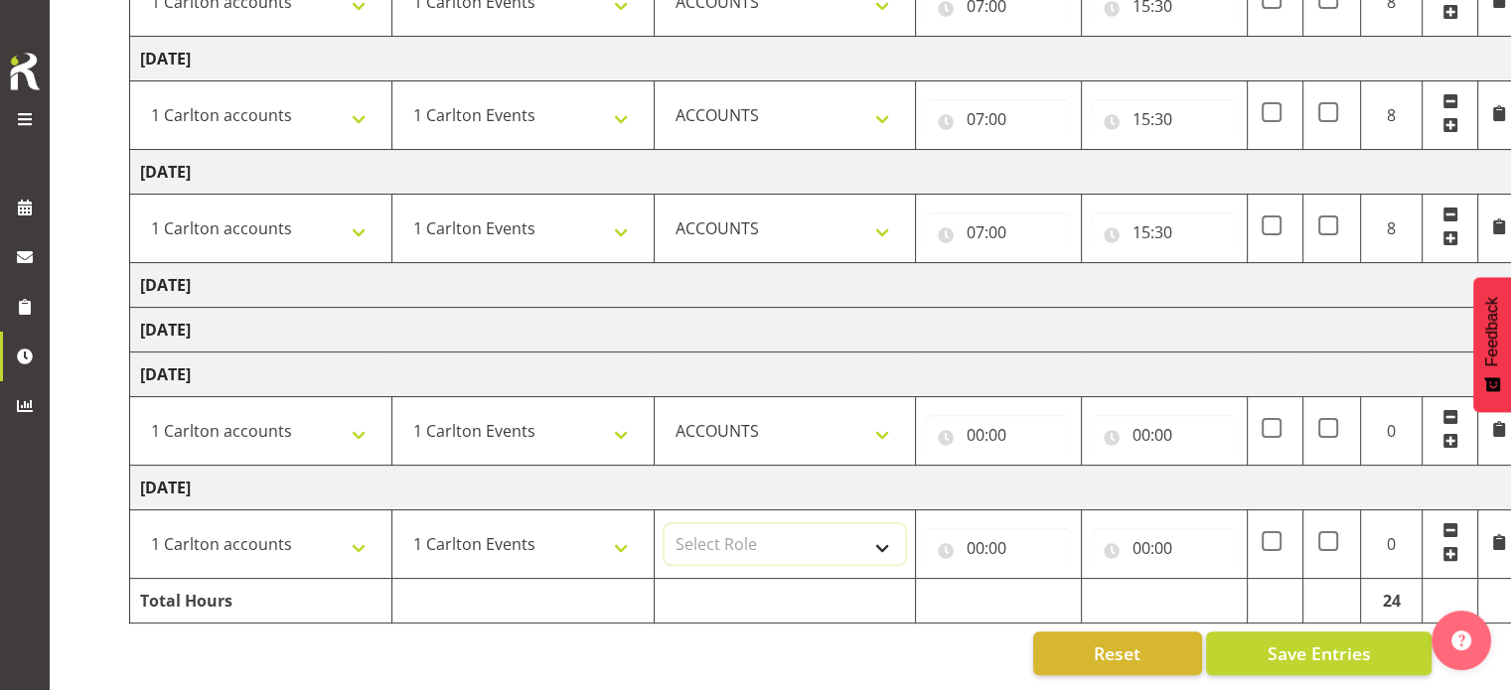
click at [807, 524] on select "Select Role ACCOUNTS" at bounding box center [784, 544] width 241 height 40
select select "204"
click at [664, 524] on select "Select Role ACCOUNTS" at bounding box center [784, 544] width 241 height 40
click at [978, 425] on input "00:00" at bounding box center [998, 435] width 145 height 40
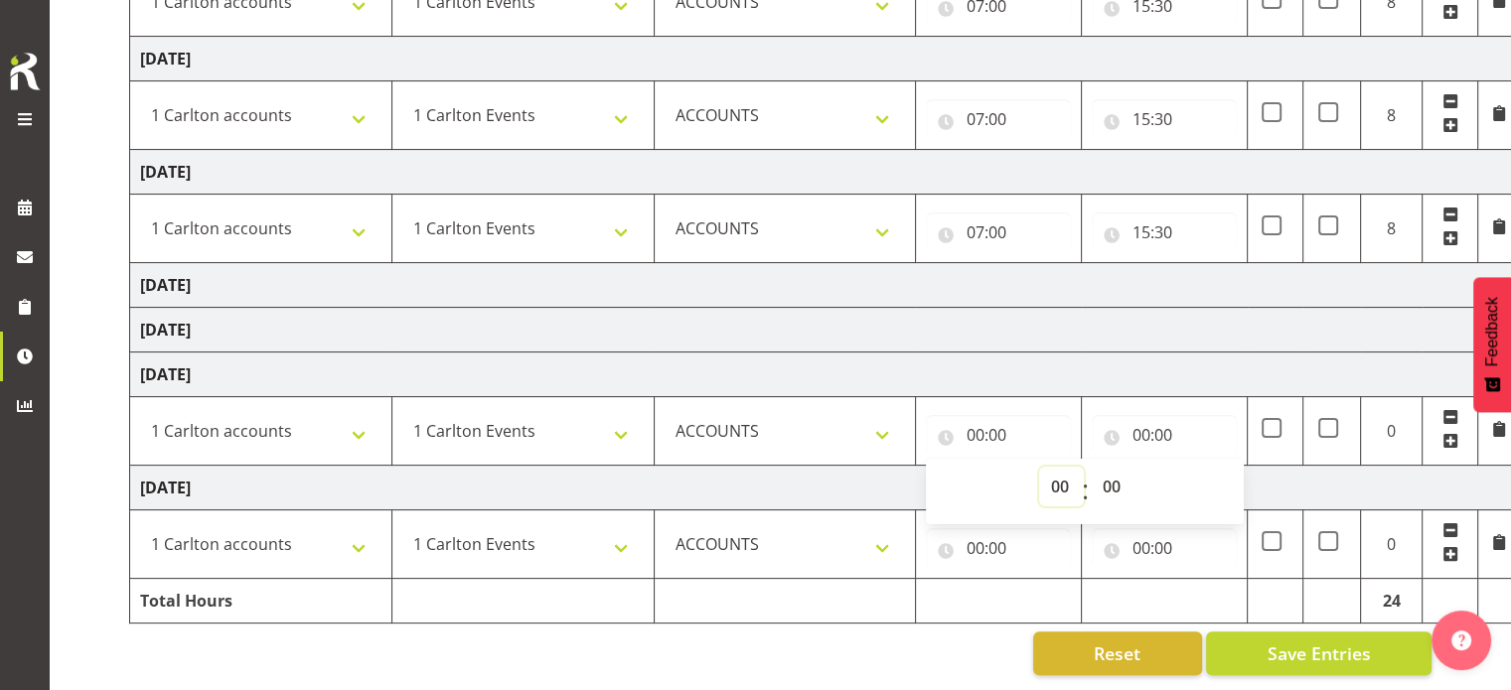
drag, startPoint x: 1051, startPoint y: 472, endPoint x: 1020, endPoint y: 470, distance: 30.9
click at [1050, 471] on select "00 01 02 03 04 05 06 07 08 09 10 11 12 13 14 15 16 17 18 19 20 21 22 23" at bounding box center [1061, 487] width 45 height 40
select select "8"
type input "08:00"
click at [1145, 415] on input "00:00" at bounding box center [1163, 435] width 145 height 40
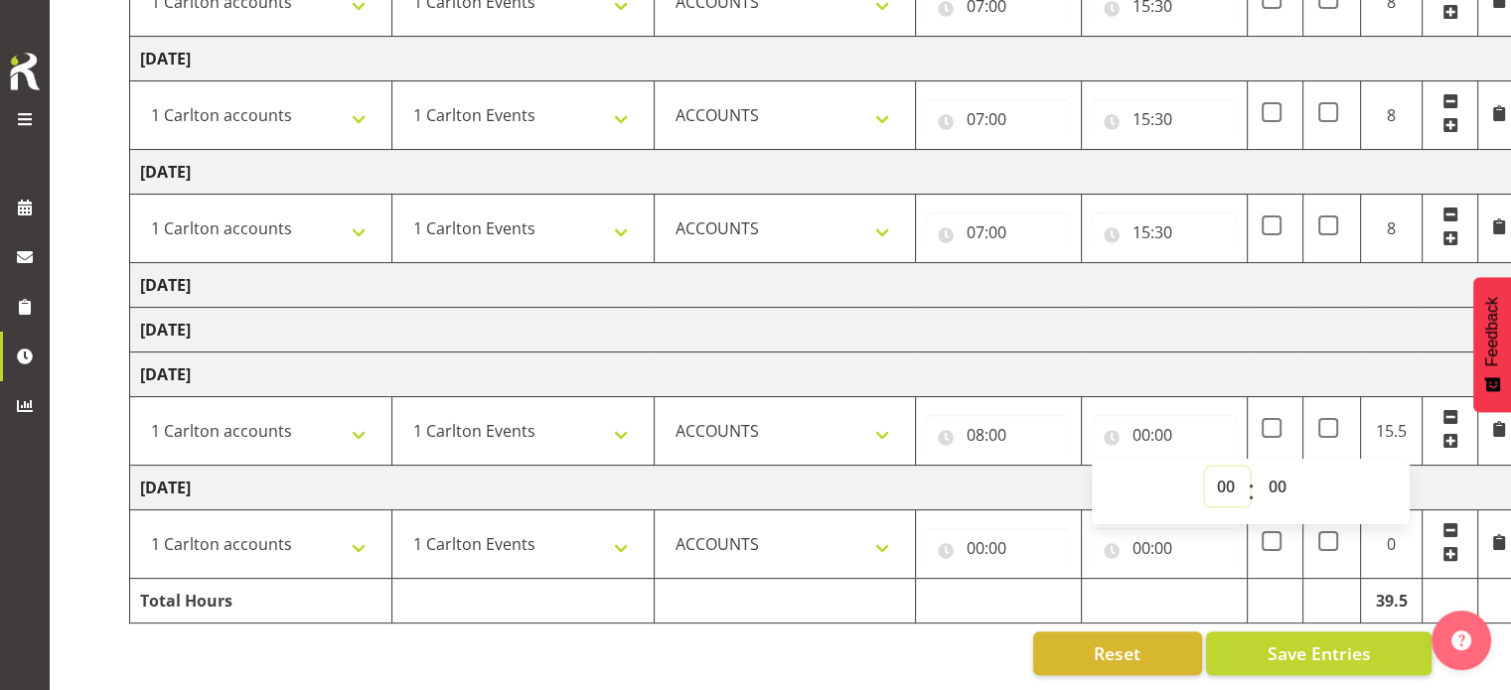
drag, startPoint x: 1214, startPoint y: 480, endPoint x: 1204, endPoint y: 508, distance: 29.5
click at [1212, 481] on select "00 01 02 03 04 05 06 07 08 09 10 11 12 13 14 15 16 17 18 19 20 21 22 23" at bounding box center [1227, 487] width 45 height 40
select select "16"
click at [1205, 467] on select "00 01 02 03 04 05 06 07 08 09 10 11 12 13 14 15 16 17 18 19 20 21 22 23" at bounding box center [1227, 487] width 45 height 40
type input "16:00"
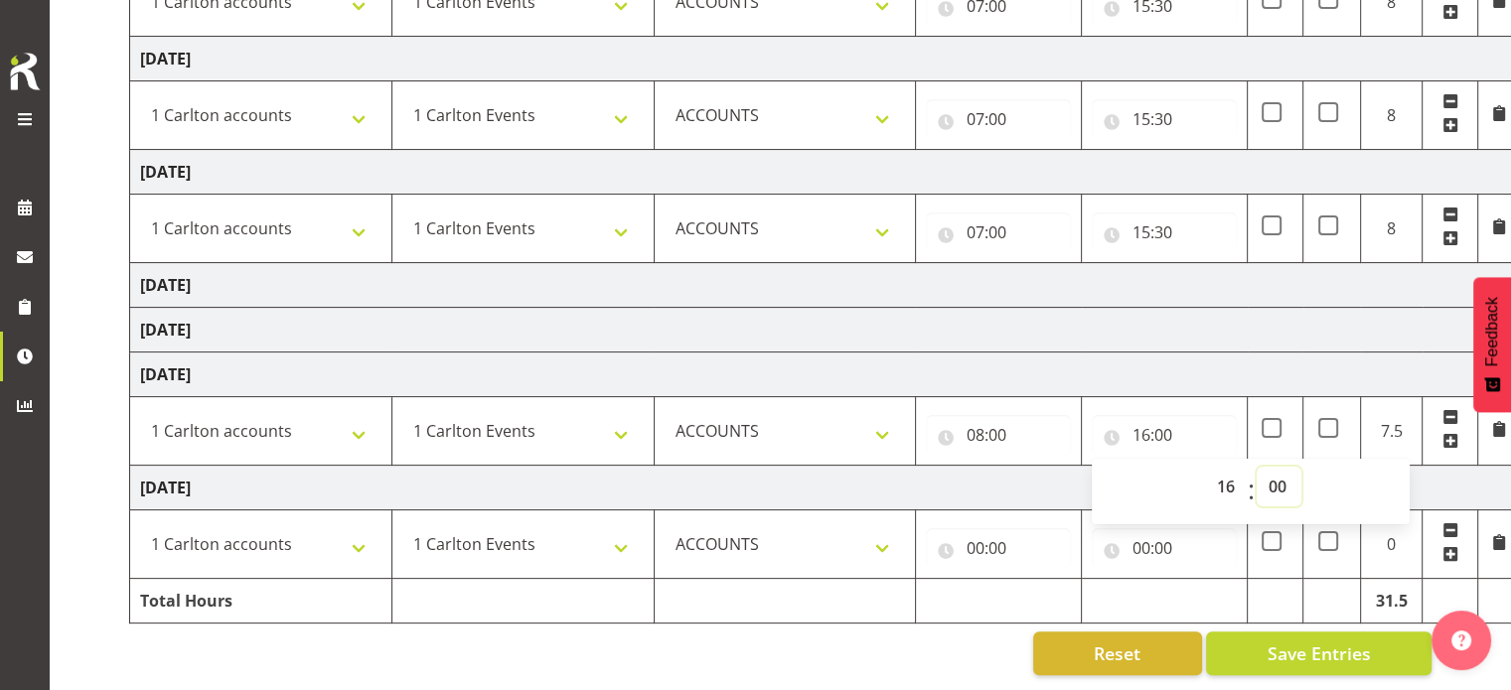
select select "30"
type input "16:30"
drag, startPoint x: 988, startPoint y: 532, endPoint x: 1017, endPoint y: 571, distance: 48.3
click at [989, 533] on input "00:00" at bounding box center [998, 548] width 145 height 40
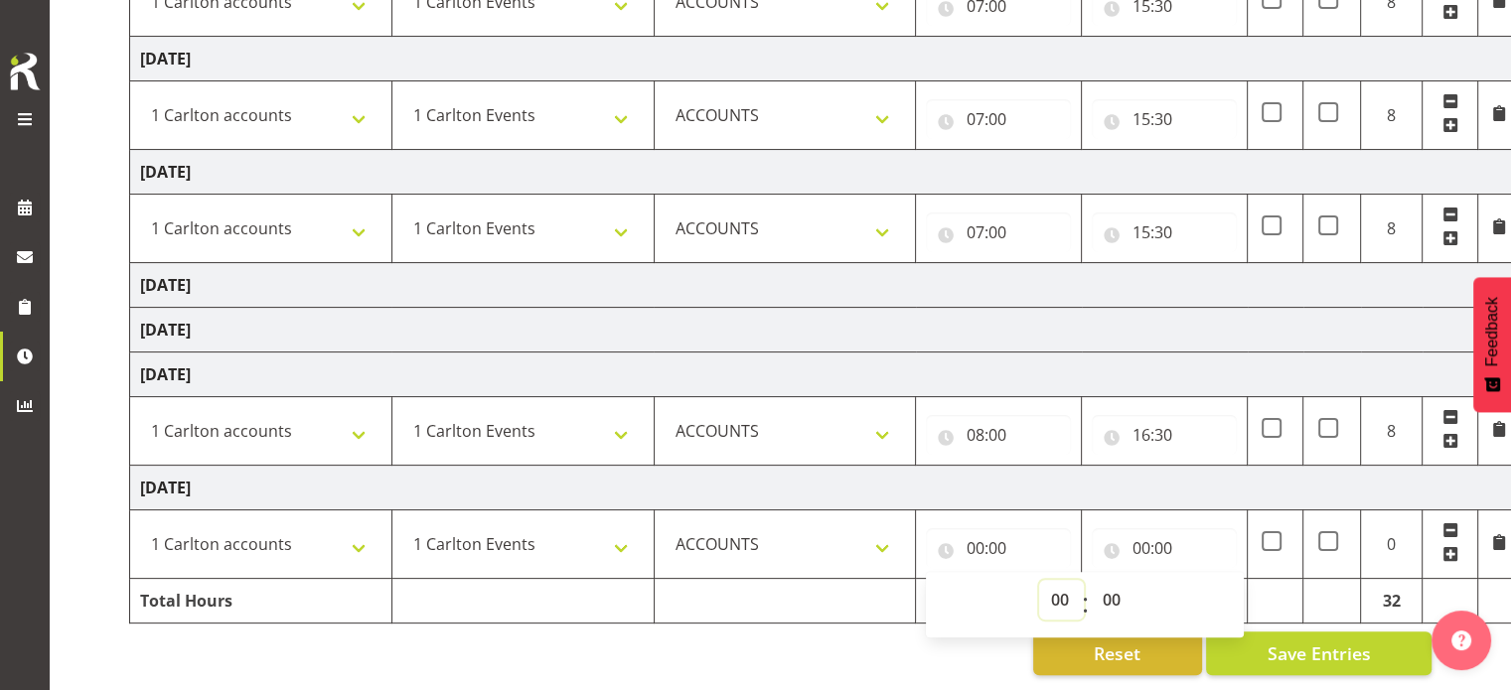
click at [1059, 595] on select "00 01 02 03 04 05 06 07 08 09 10 11 12 13 14 15 16 17 18 19 20 21 22 23" at bounding box center [1061, 600] width 45 height 40
select select "7"
type input "07:00"
click at [1162, 539] on input "00:00" at bounding box center [1163, 548] width 145 height 40
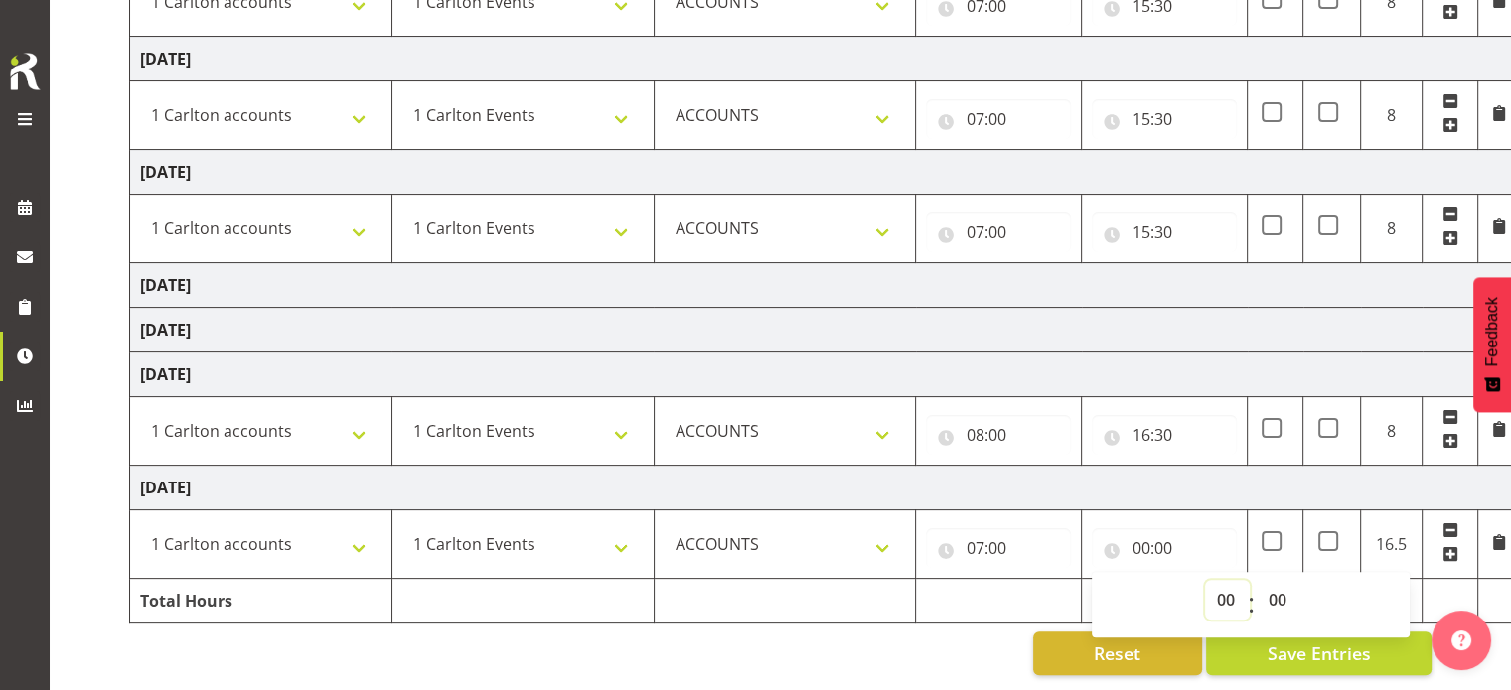
select select "10"
type input "10:00"
select select "15"
type input "15:00"
select select "30"
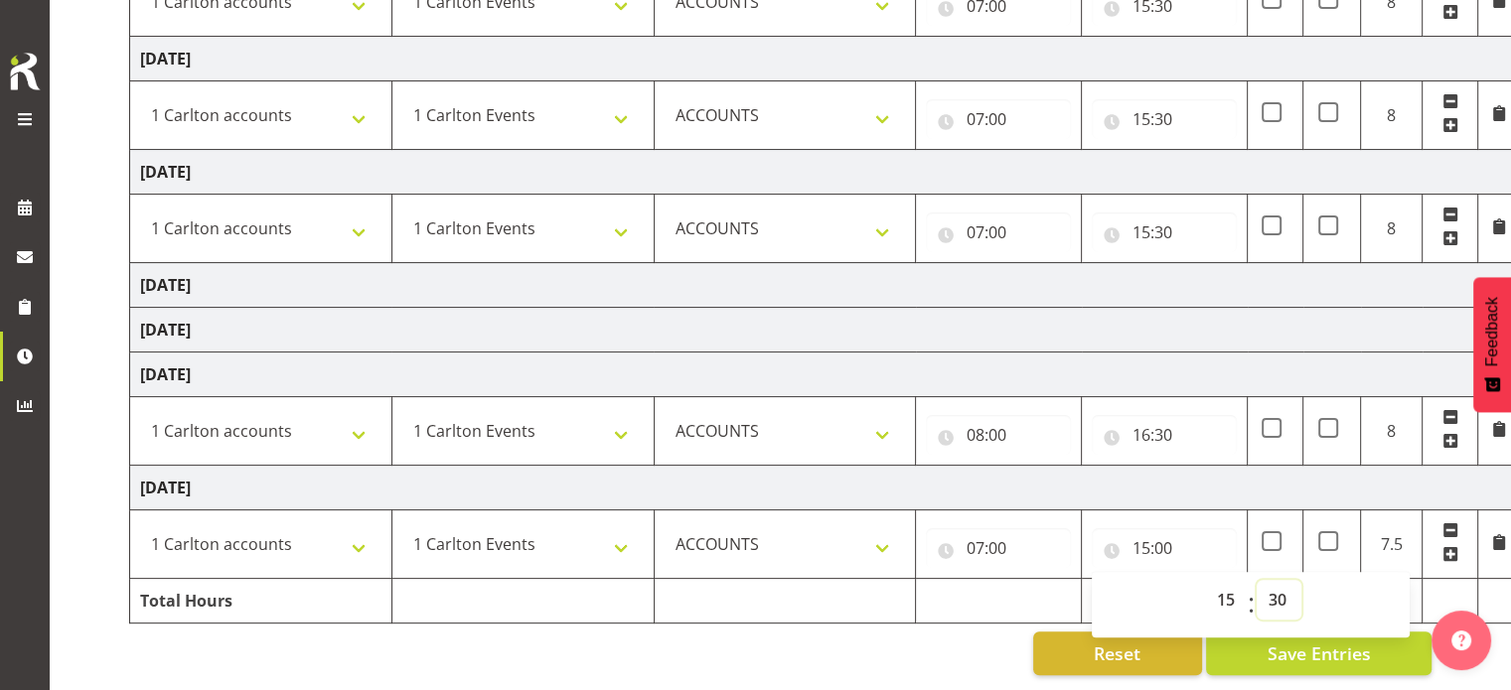
type input "15:30"
click at [1130, 476] on td "[DATE]" at bounding box center [824, 488] width 1389 height 45
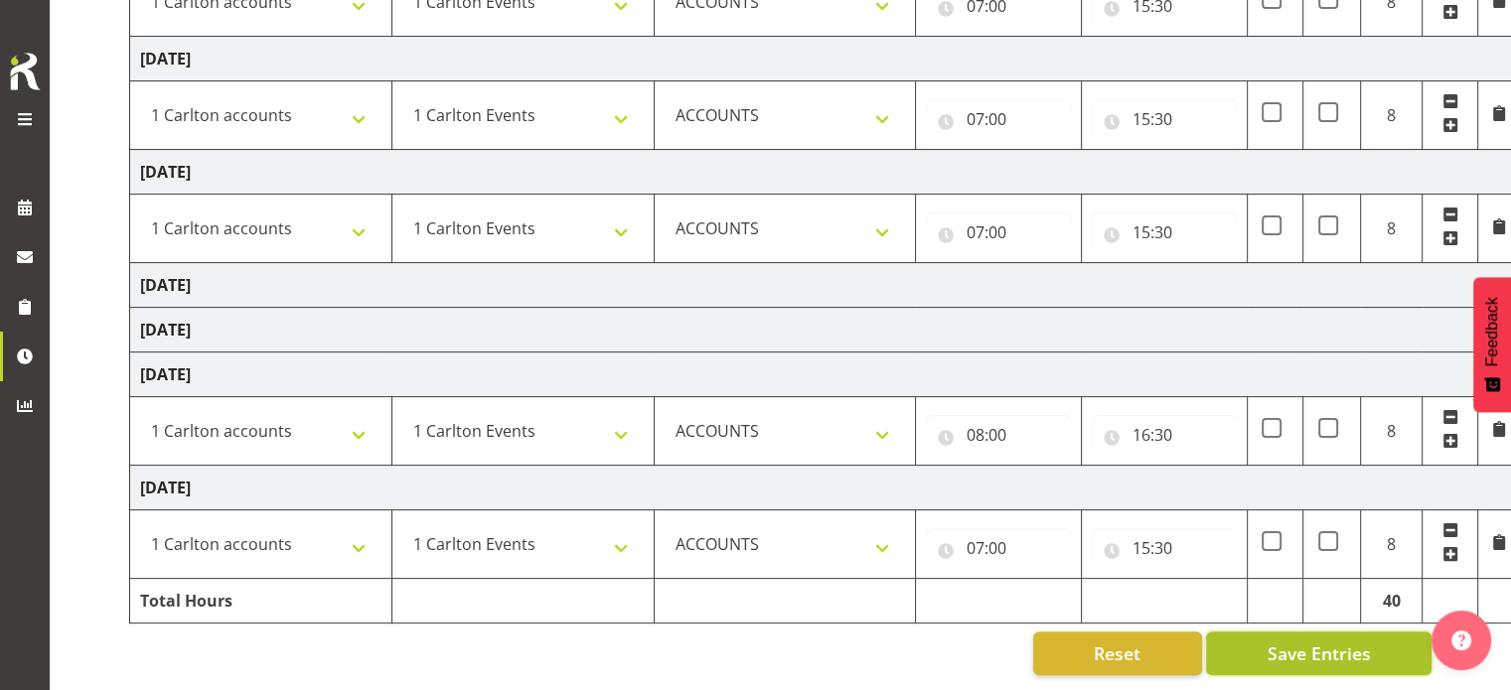
click at [1285, 641] on span "Save Entries" at bounding box center [1317, 654] width 103 height 26
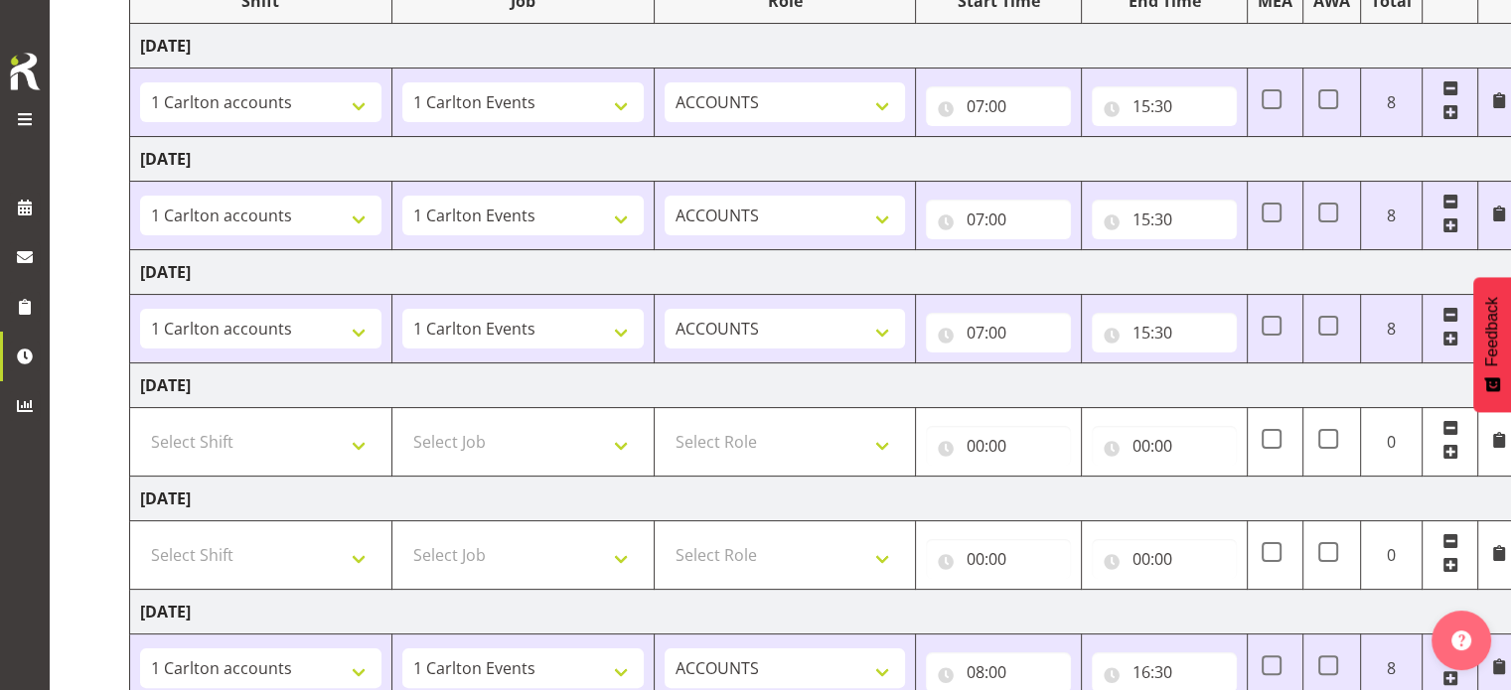
scroll to position [302, 0]
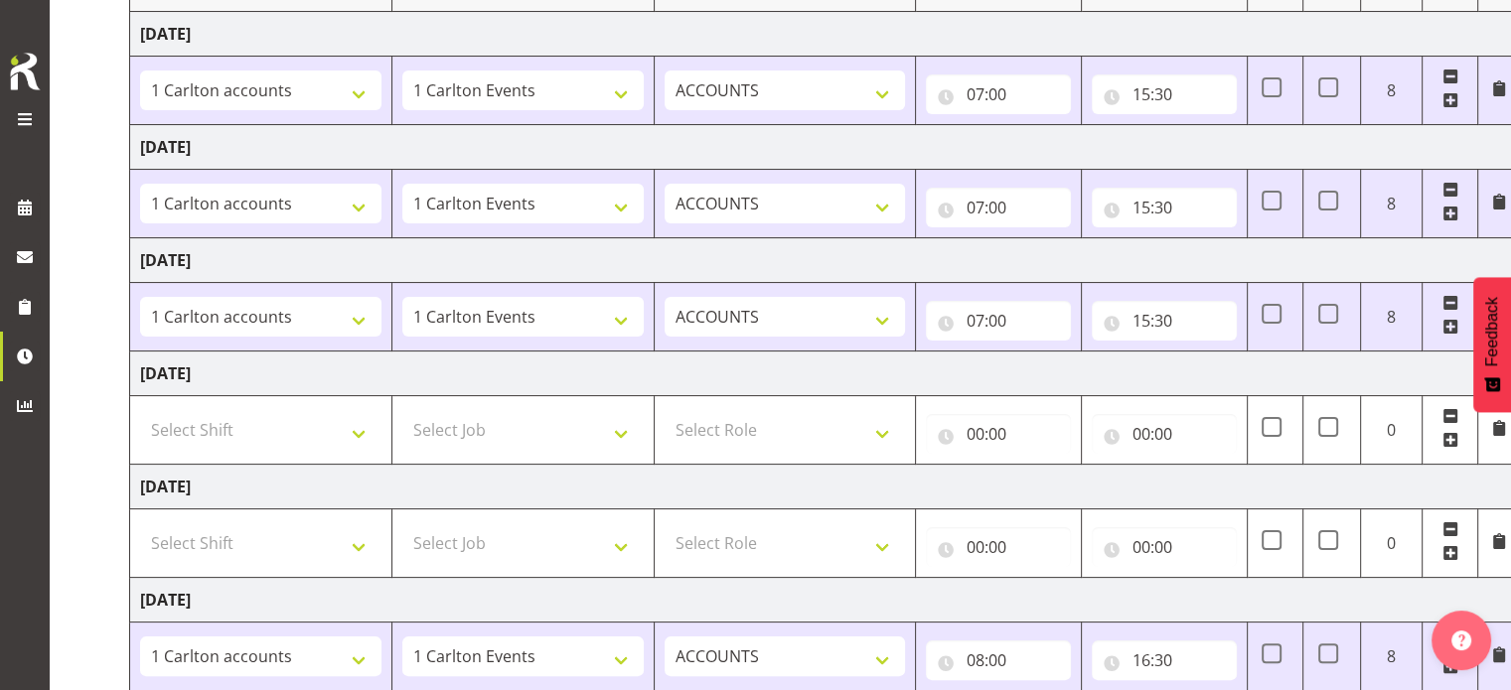
drag, startPoint x: 31, startPoint y: 112, endPoint x: 35, endPoint y: 122, distance: 10.7
click at [31, 114] on span at bounding box center [25, 119] width 24 height 24
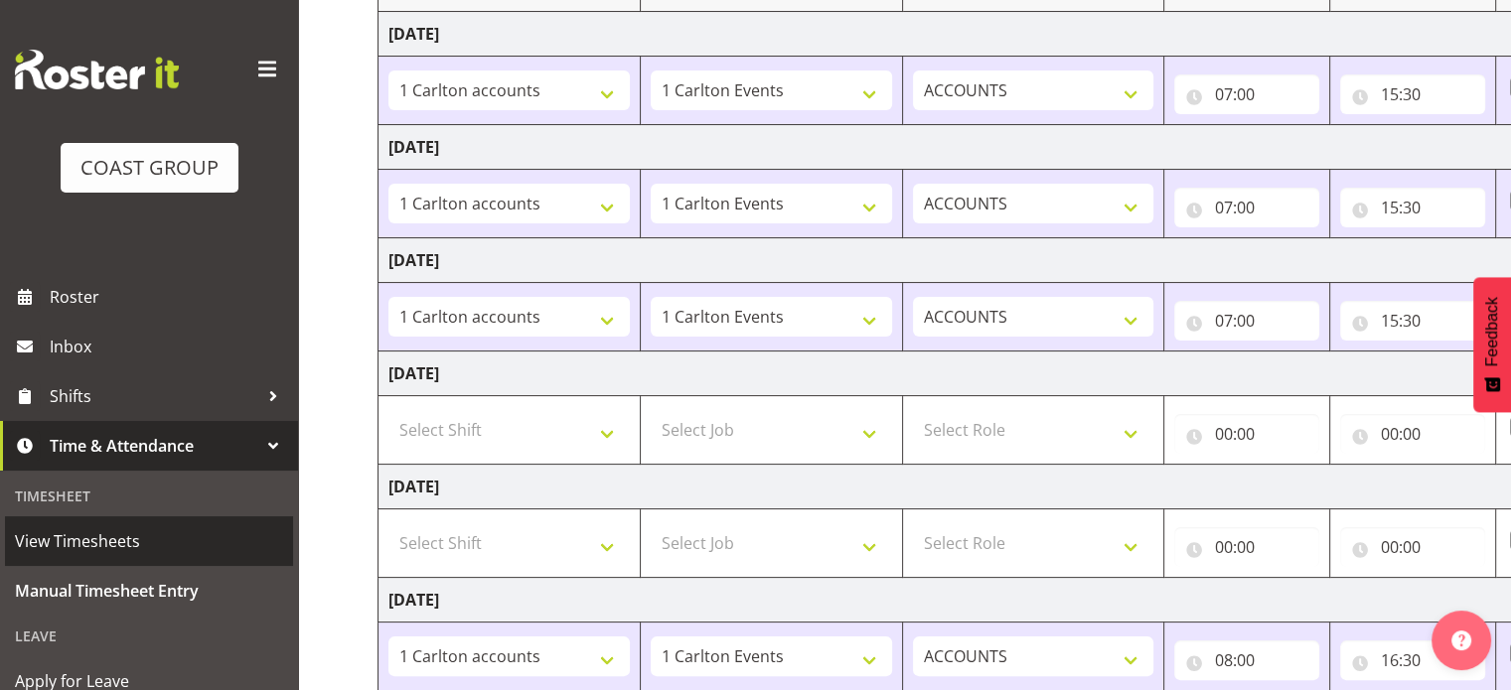
click at [118, 539] on span "View Timesheets" at bounding box center [149, 541] width 268 height 30
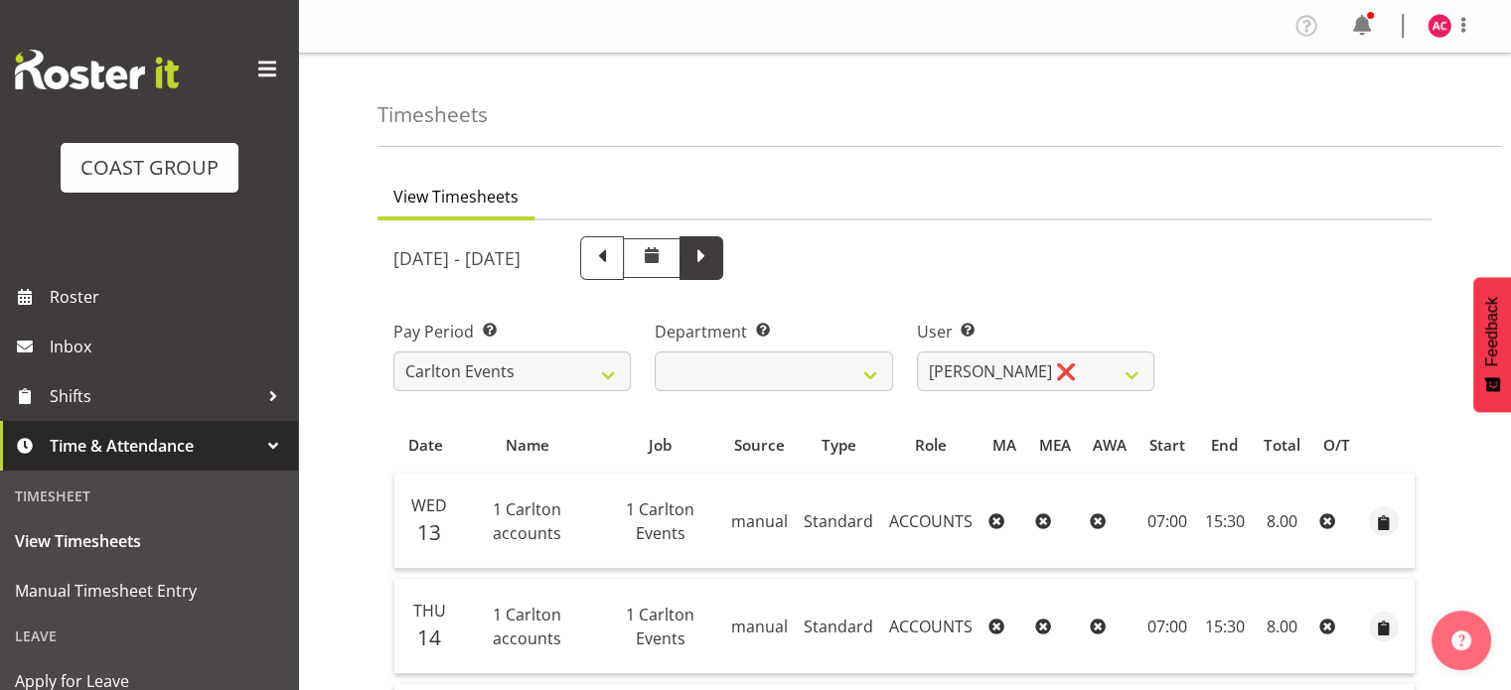
click at [714, 251] on span at bounding box center [701, 256] width 26 height 26
select select
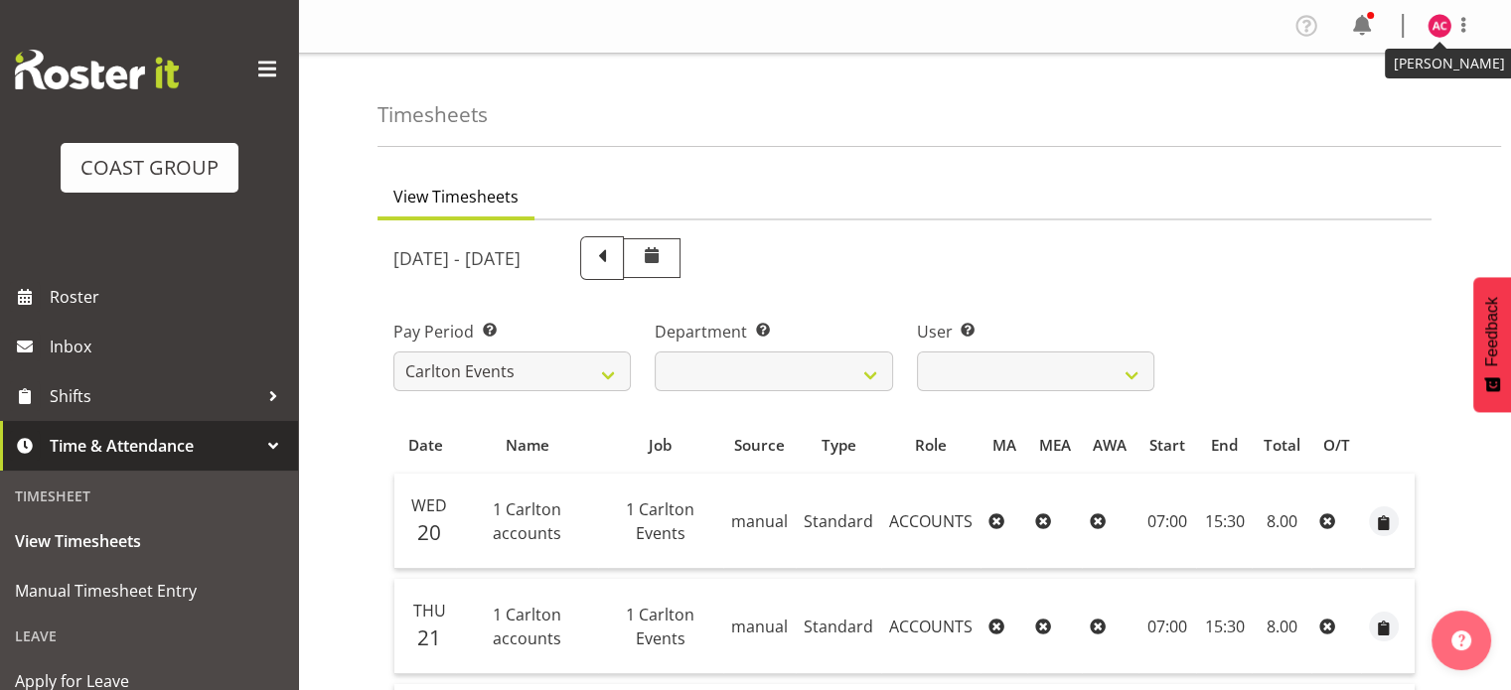
click at [1442, 25] on img at bounding box center [1439, 26] width 24 height 24
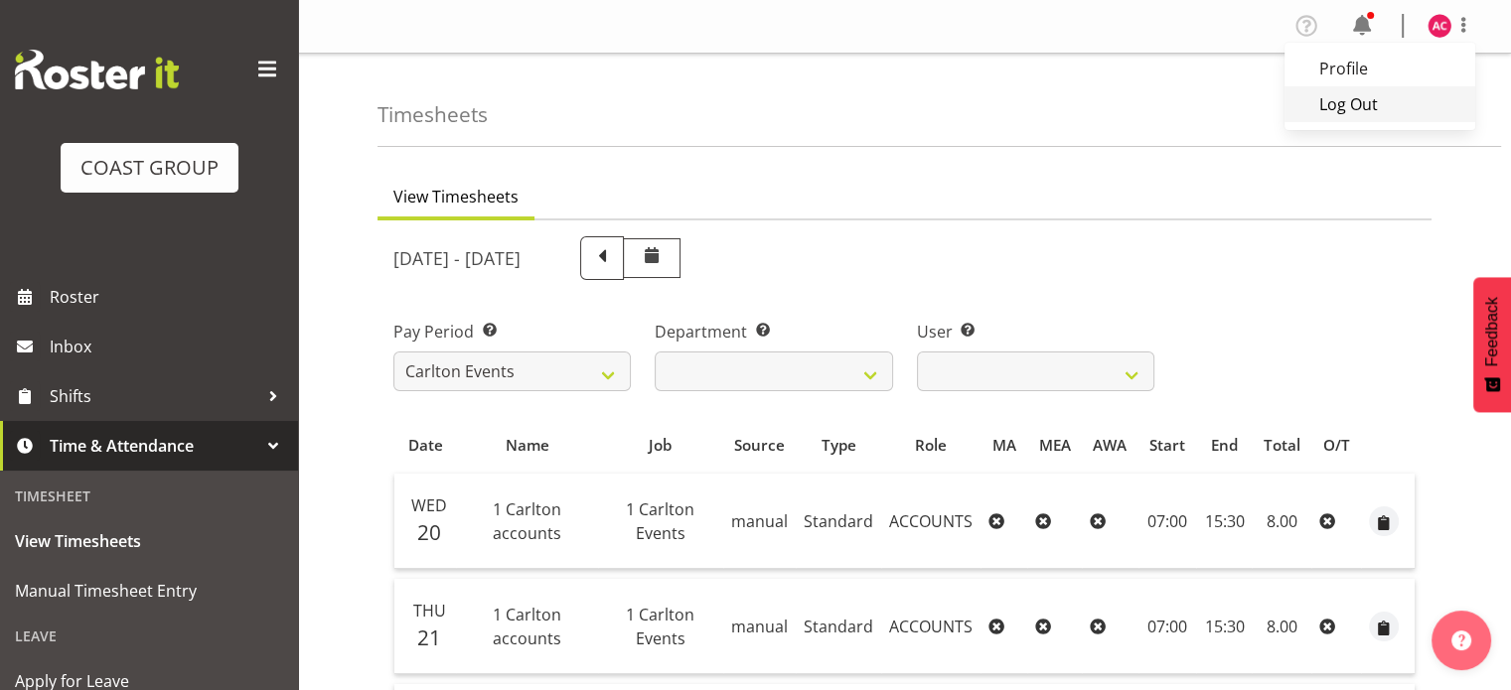
click at [1364, 106] on link "Log Out" at bounding box center [1379, 104] width 191 height 36
